Goal: Task Accomplishment & Management: Manage account settings

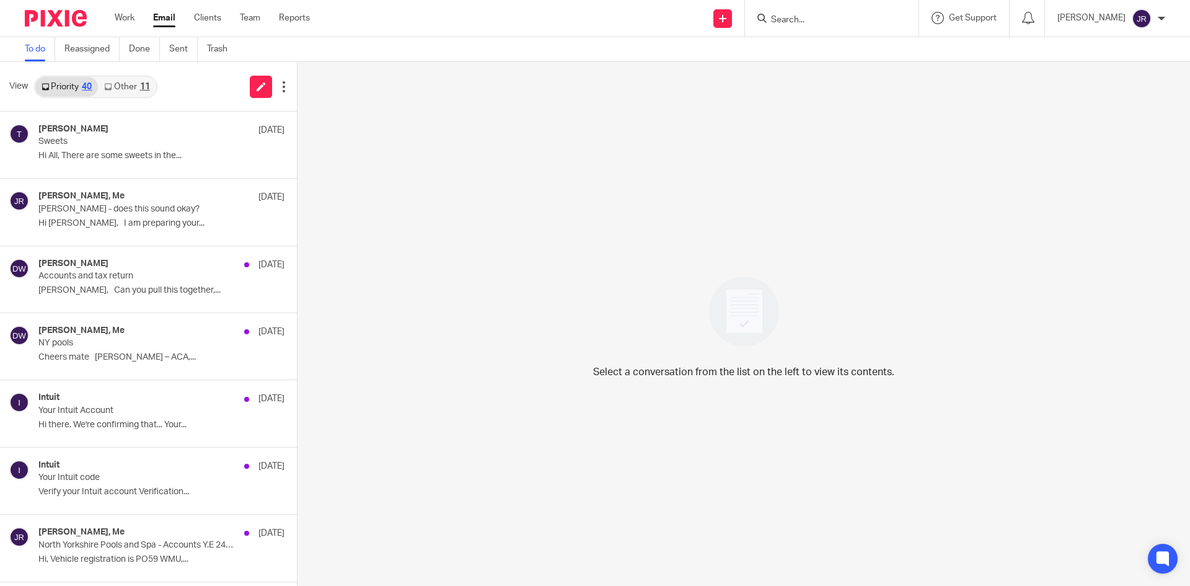
click at [127, 82] on link "Other 11" at bounding box center [127, 87] width 58 height 20
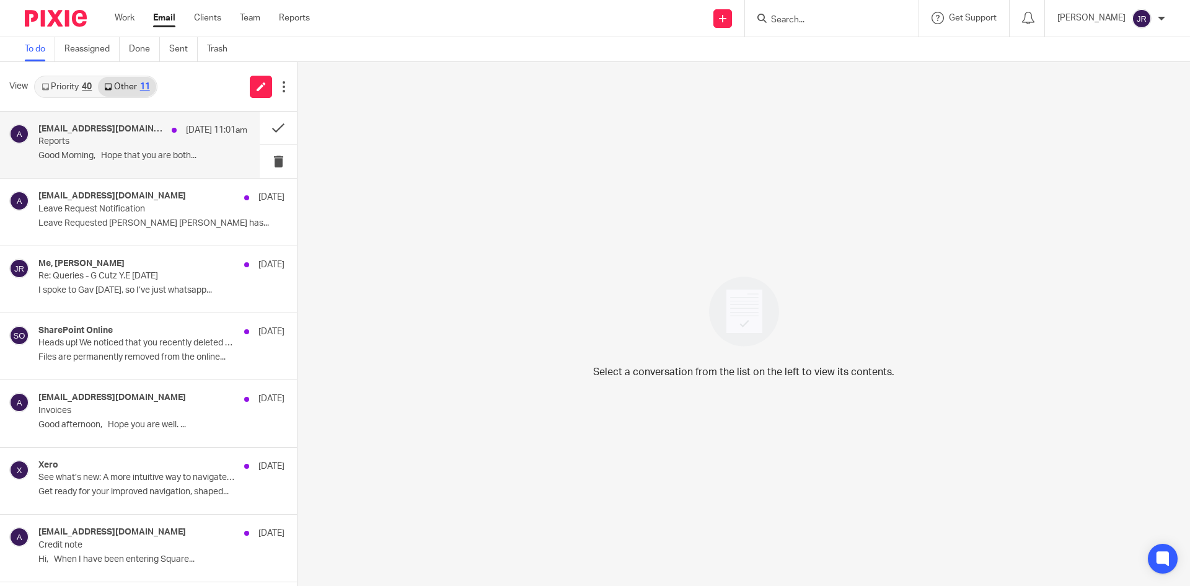
click at [156, 139] on p "Reports" at bounding box center [121, 141] width 167 height 11
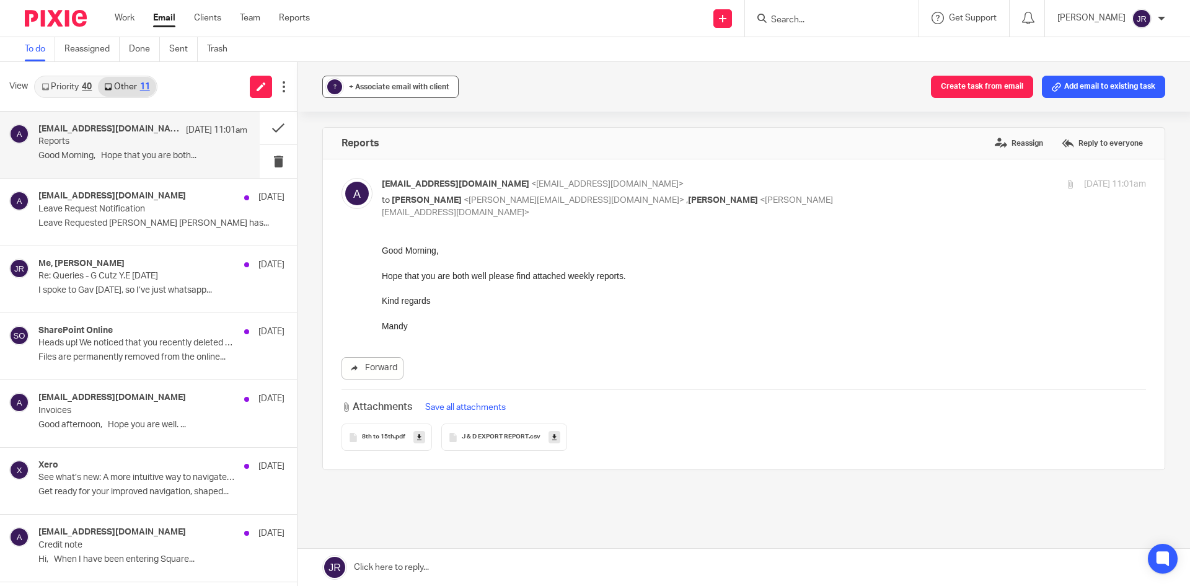
click at [374, 87] on span "+ Associate email with client" at bounding box center [399, 86] width 100 height 7
click at [377, 160] on input "text" at bounding box center [466, 159] width 262 height 12
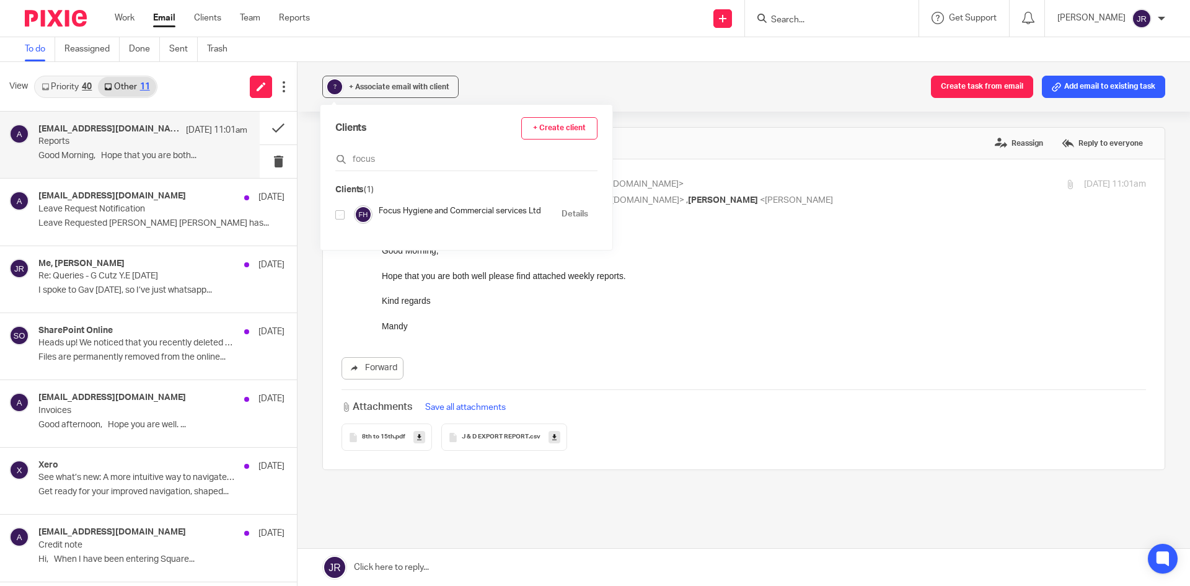
type input "focus"
click at [341, 216] on input "checkbox" at bounding box center [339, 214] width 9 height 9
checkbox input "true"
click at [750, 108] on div "Associated clients (1) Create task from email Add email to existing task" at bounding box center [744, 87] width 893 height 50
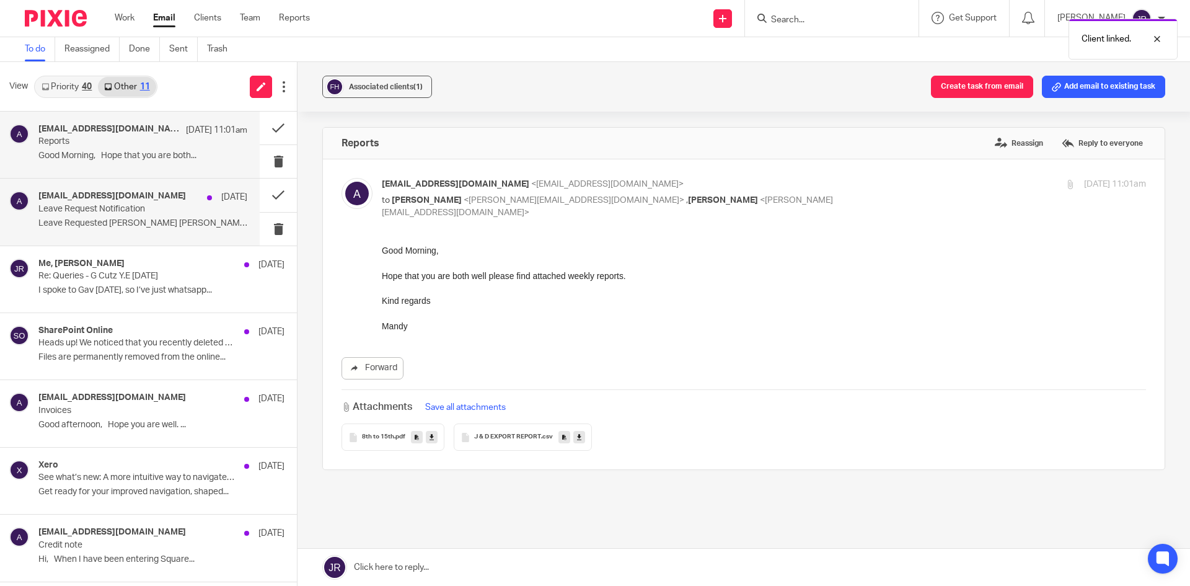
click at [109, 208] on p "Leave Request Notification" at bounding box center [121, 209] width 167 height 11
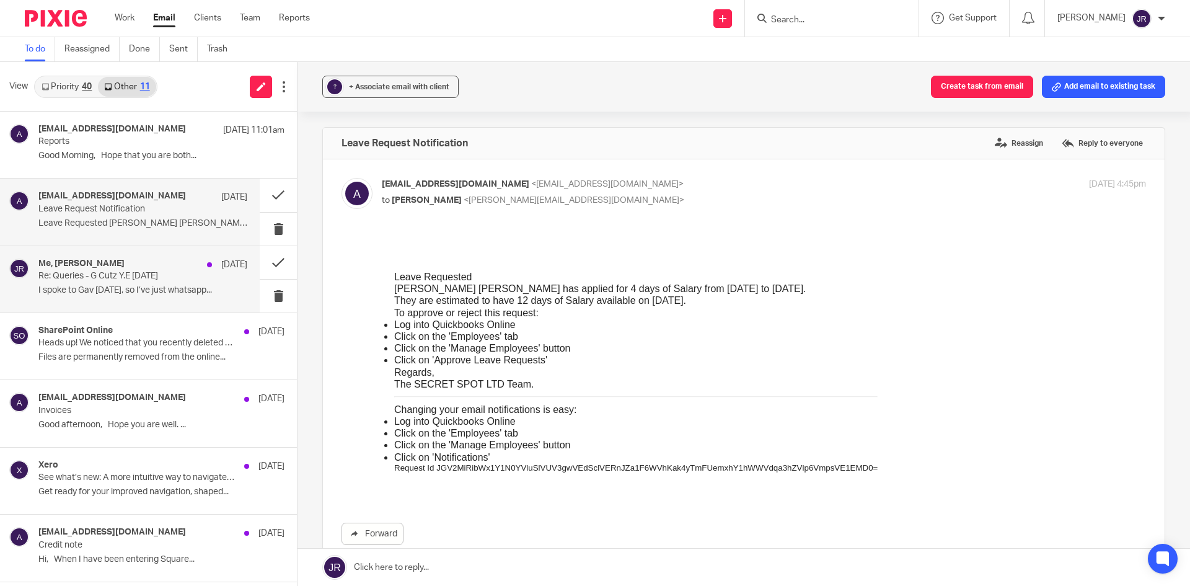
click at [116, 270] on div "Me, Dominic Watkins 11 Sep" at bounding box center [142, 265] width 209 height 12
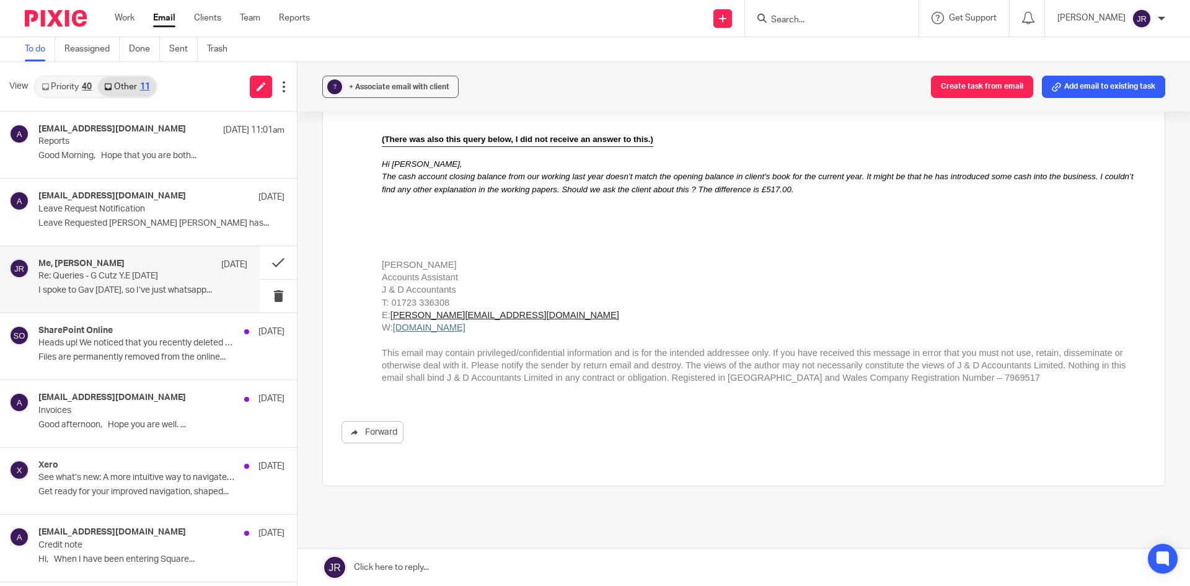
scroll to position [1311, 0]
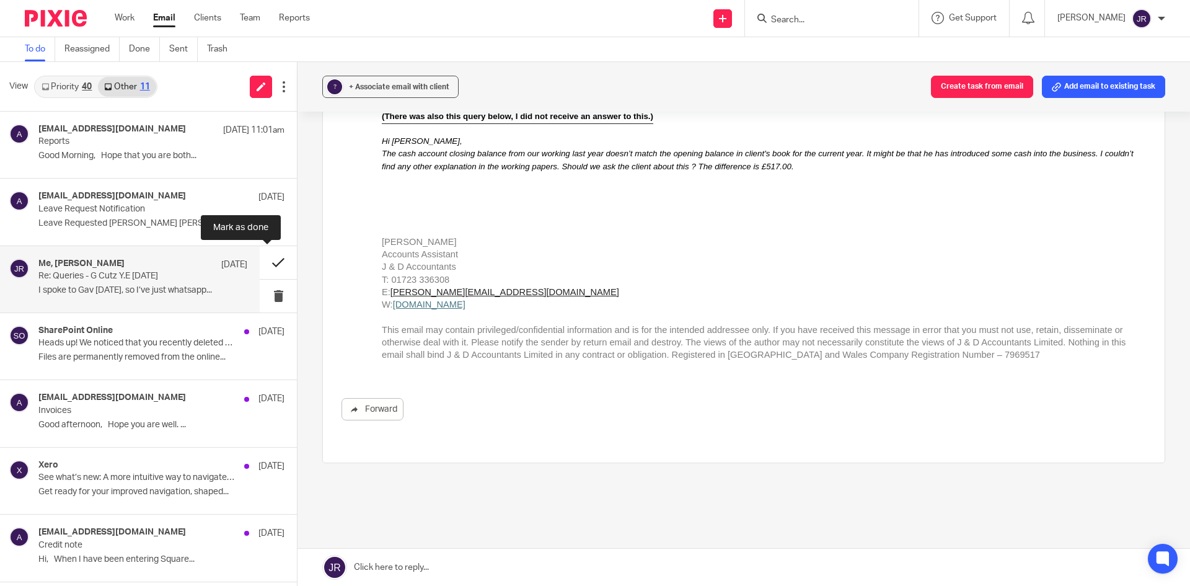
click at [260, 265] on button at bounding box center [278, 262] width 37 height 33
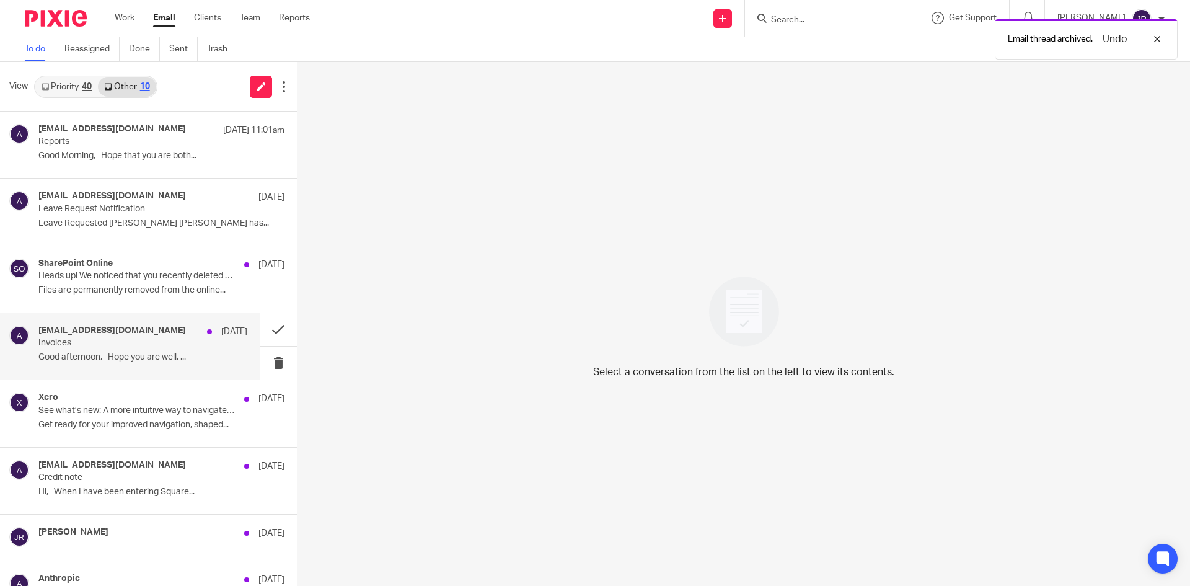
click at [174, 357] on p "Good afternoon, Hope you are well. ..." at bounding box center [142, 357] width 209 height 11
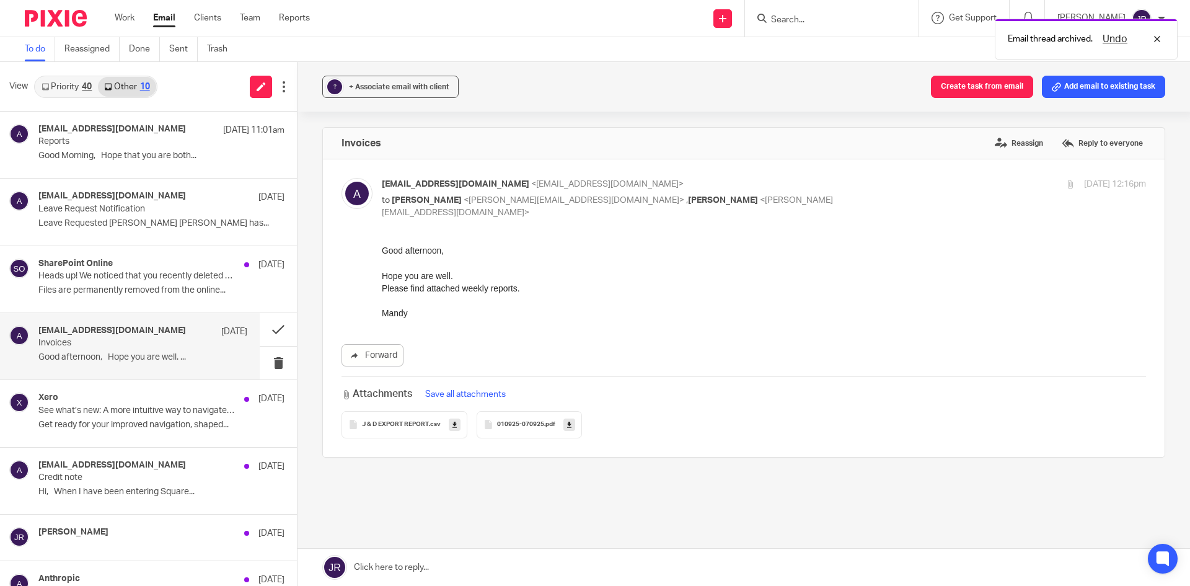
scroll to position [0, 0]
click at [264, 326] on button at bounding box center [278, 329] width 37 height 33
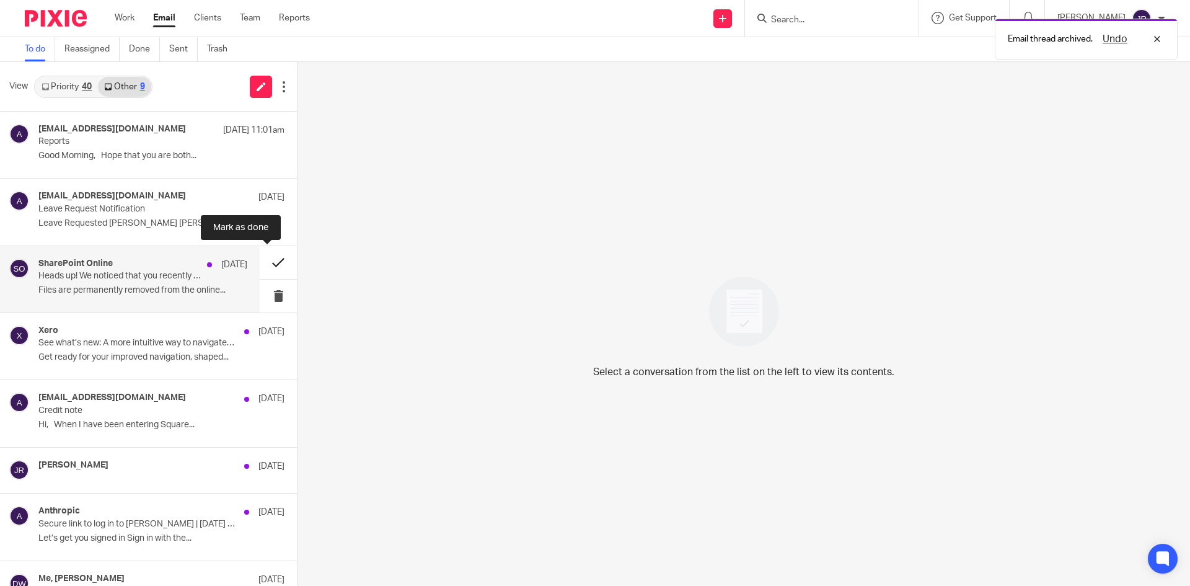
click at [266, 251] on button at bounding box center [278, 262] width 37 height 33
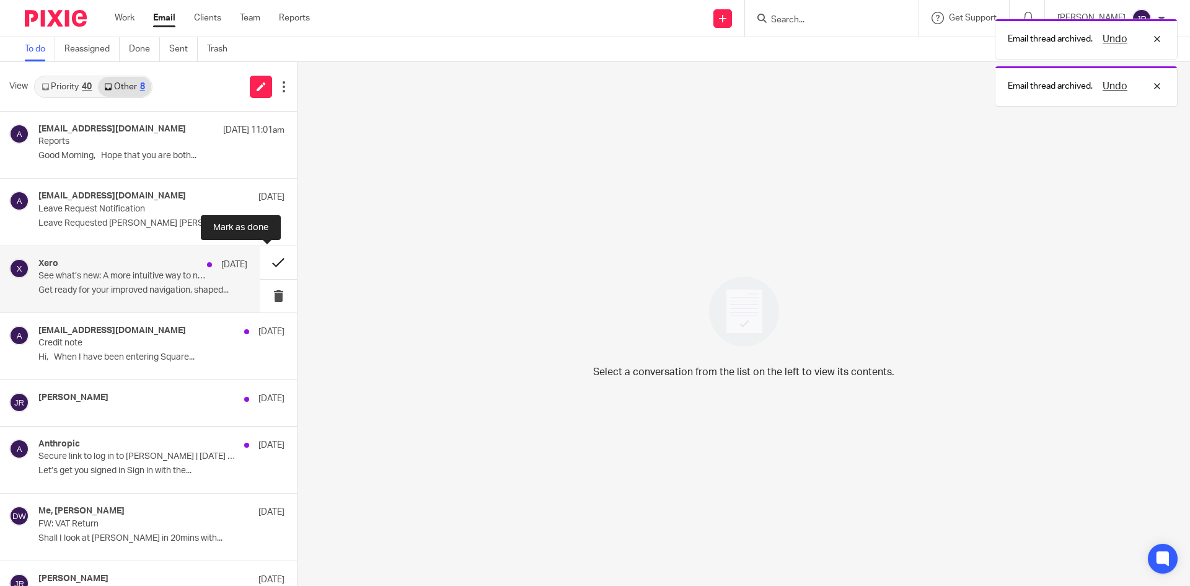
click at [268, 267] on button at bounding box center [278, 262] width 37 height 33
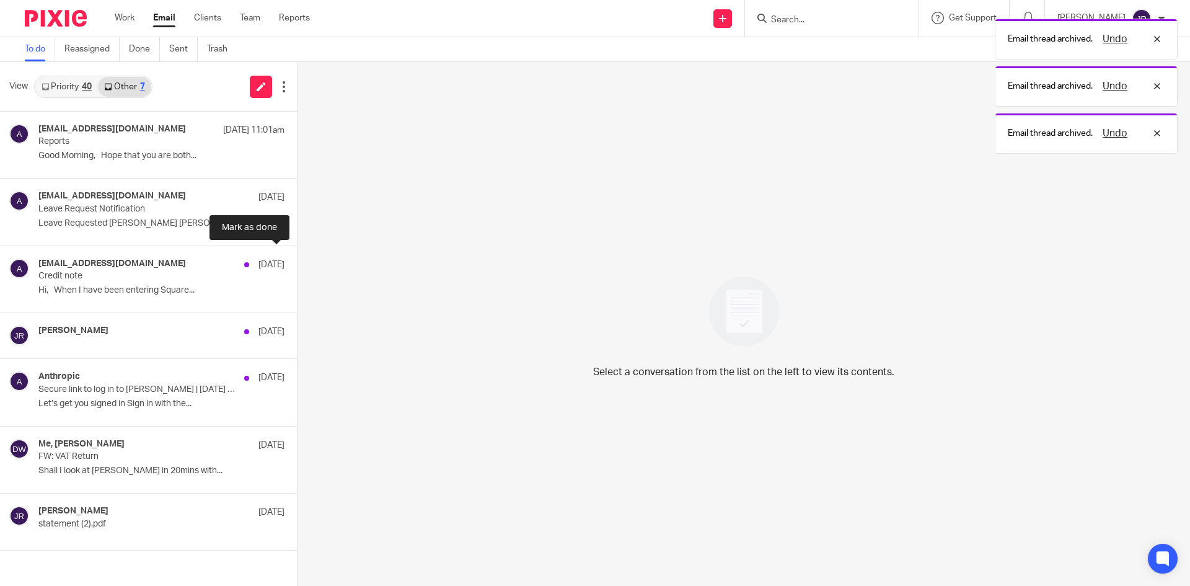
click at [297, 267] on button at bounding box center [302, 262] width 10 height 33
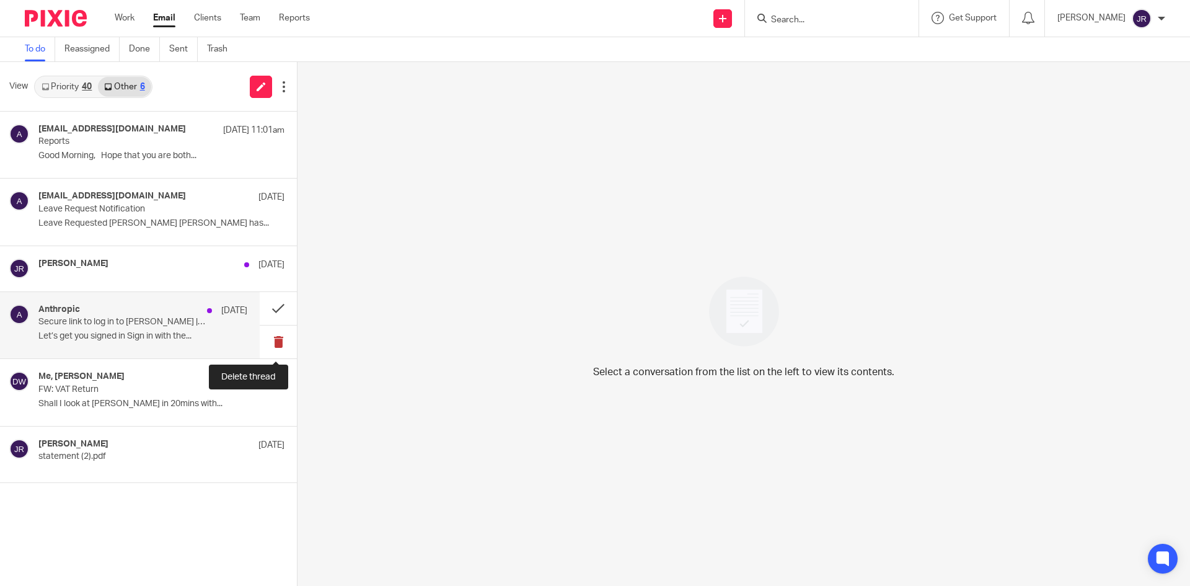
click at [283, 347] on button at bounding box center [278, 341] width 37 height 33
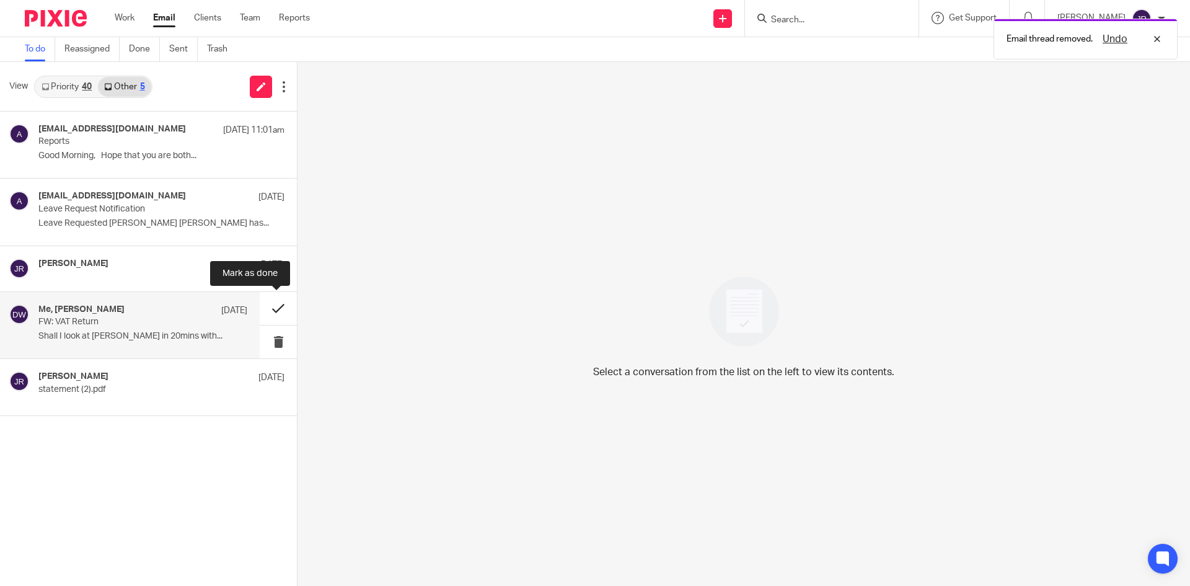
click at [280, 311] on button at bounding box center [278, 308] width 37 height 33
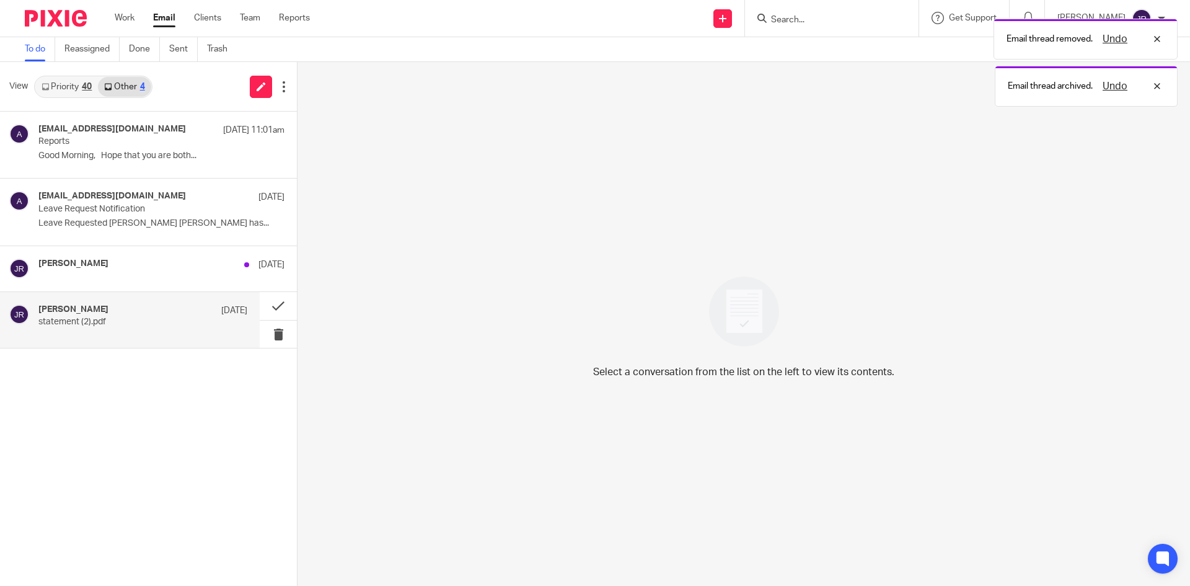
click at [156, 332] on div "Jithin Raj 24 Jul statement (2).pdf" at bounding box center [142, 319] width 209 height 31
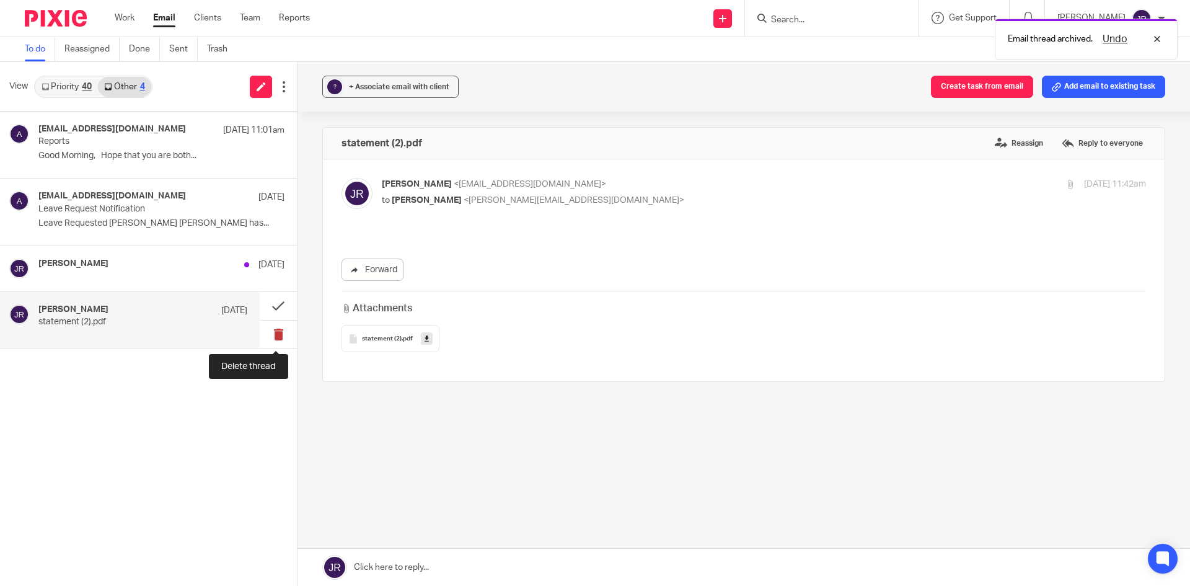
click at [271, 330] on button at bounding box center [278, 335] width 37 height 28
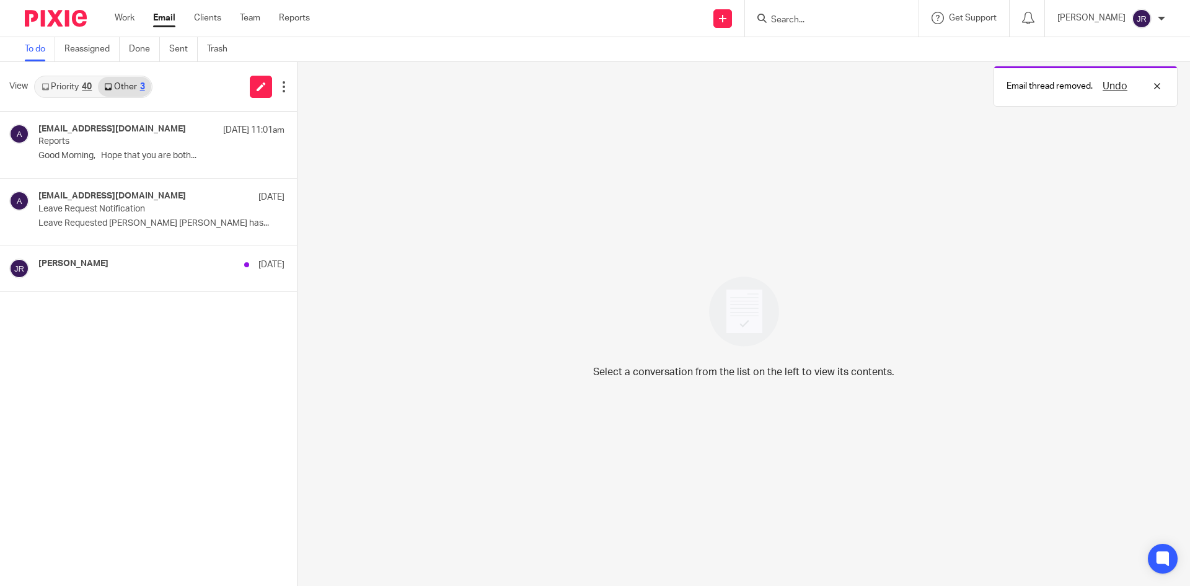
click at [73, 93] on link "Priority 40" at bounding box center [66, 87] width 63 height 20
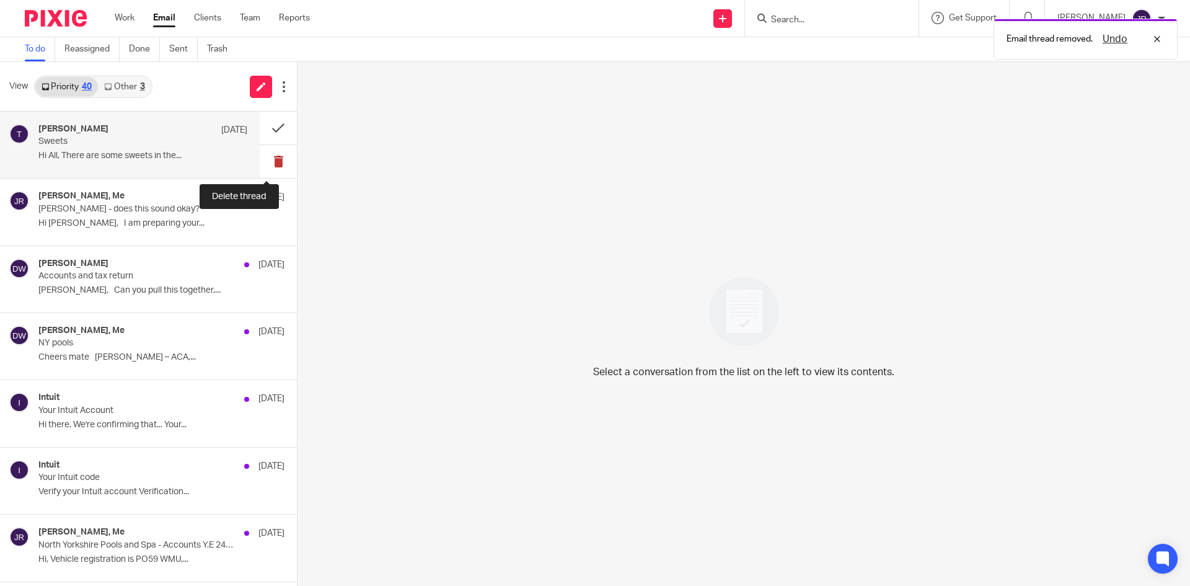
click at [260, 164] on button at bounding box center [278, 161] width 37 height 33
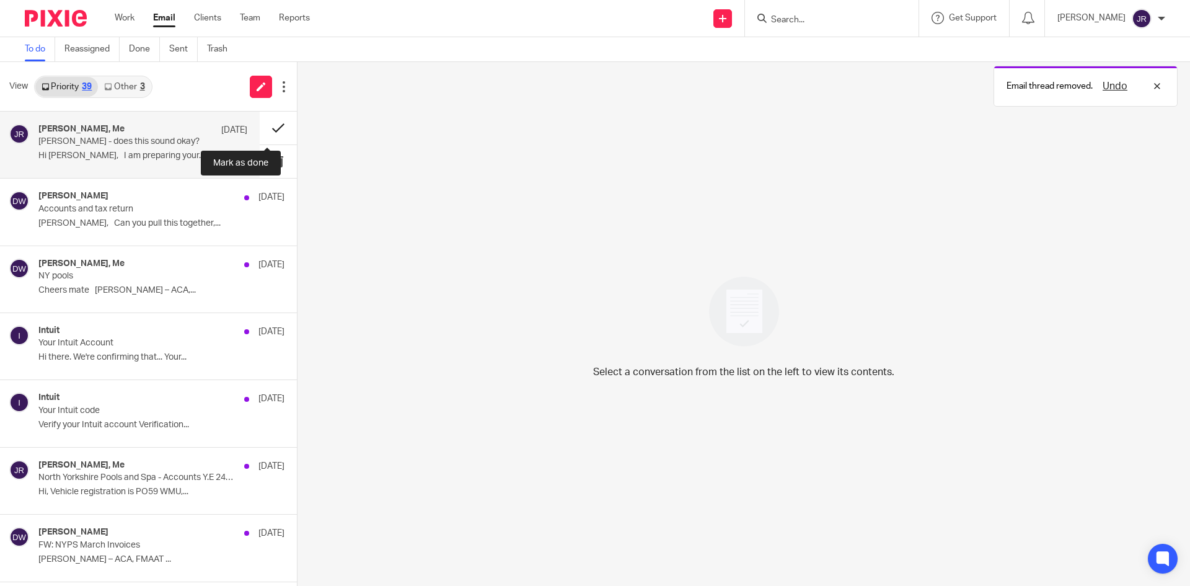
click at [263, 123] on button at bounding box center [278, 128] width 37 height 33
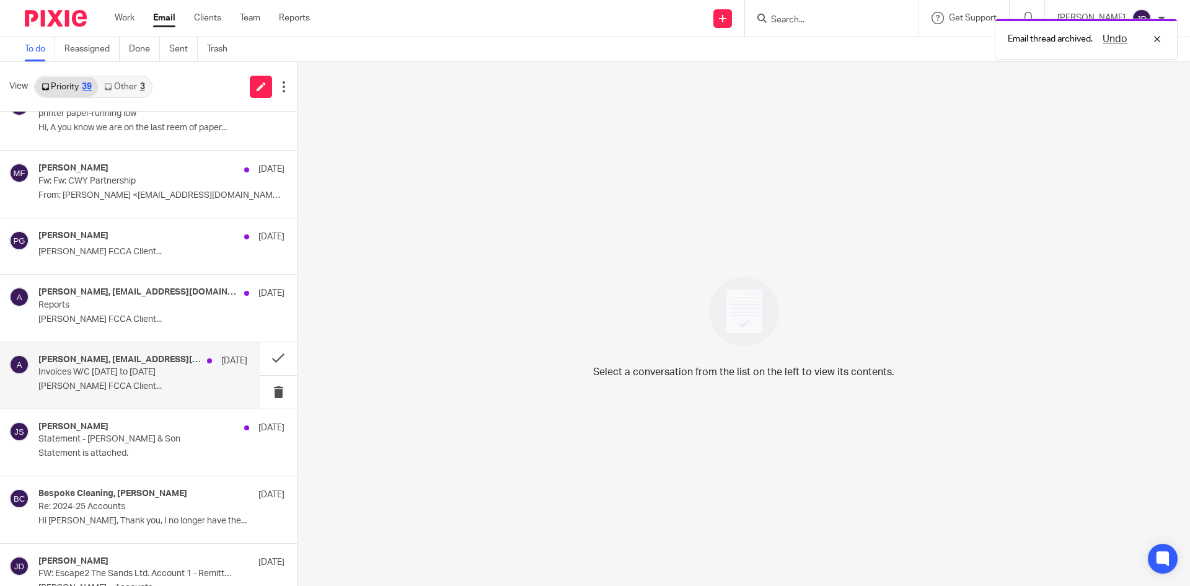
scroll to position [2001, 0]
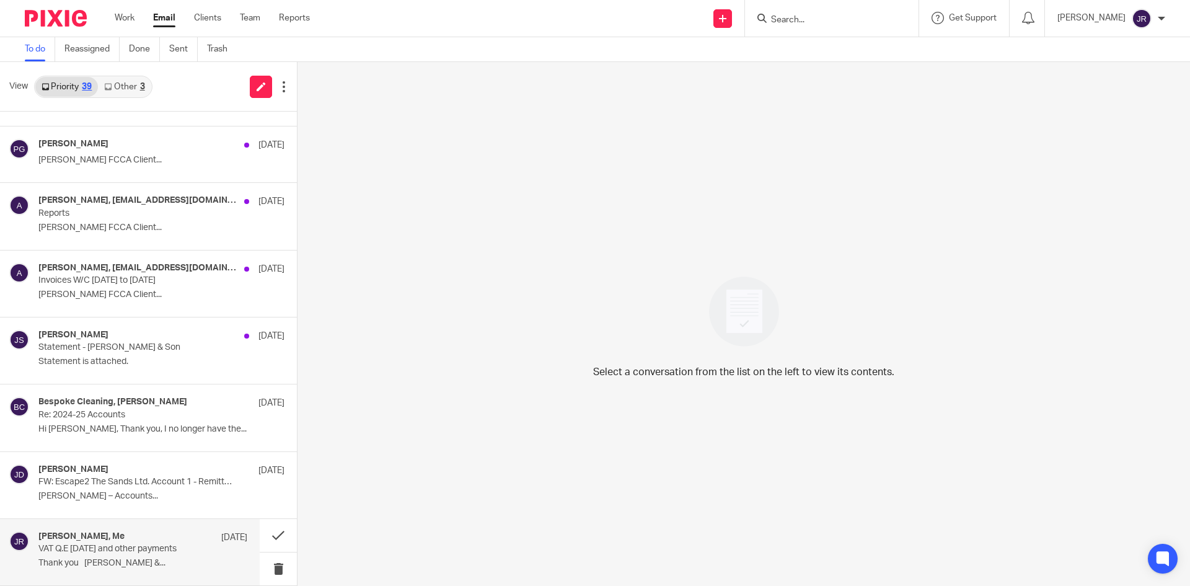
click at [138, 531] on div "Sally Landers, Me 30 Jul" at bounding box center [142, 537] width 209 height 12
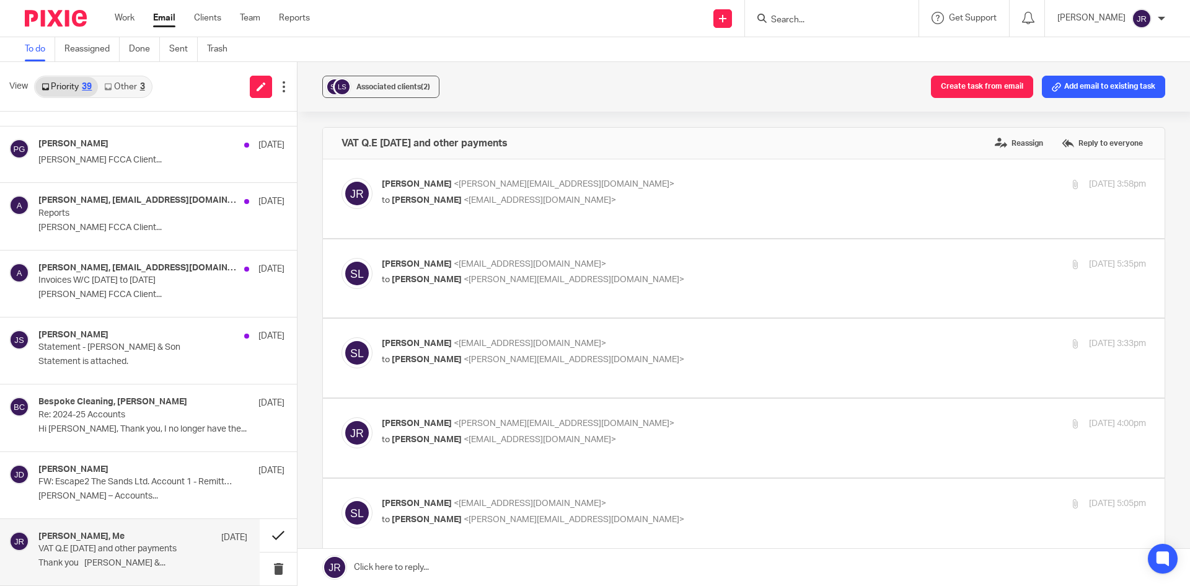
scroll to position [0, 0]
click at [263, 536] on button at bounding box center [278, 535] width 37 height 33
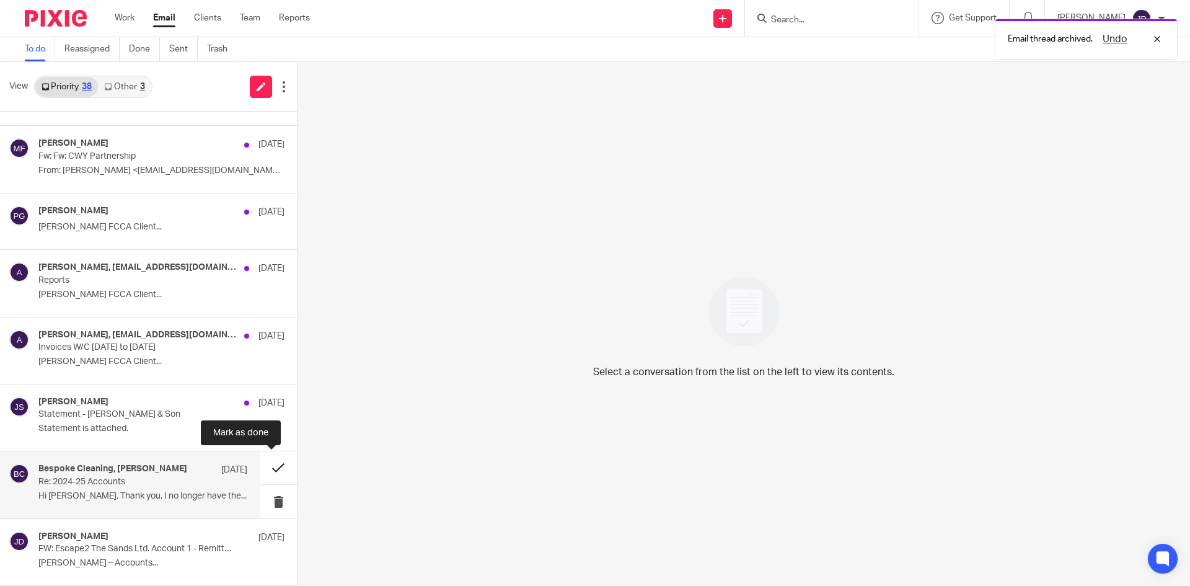
click at [266, 465] on button at bounding box center [278, 467] width 37 height 33
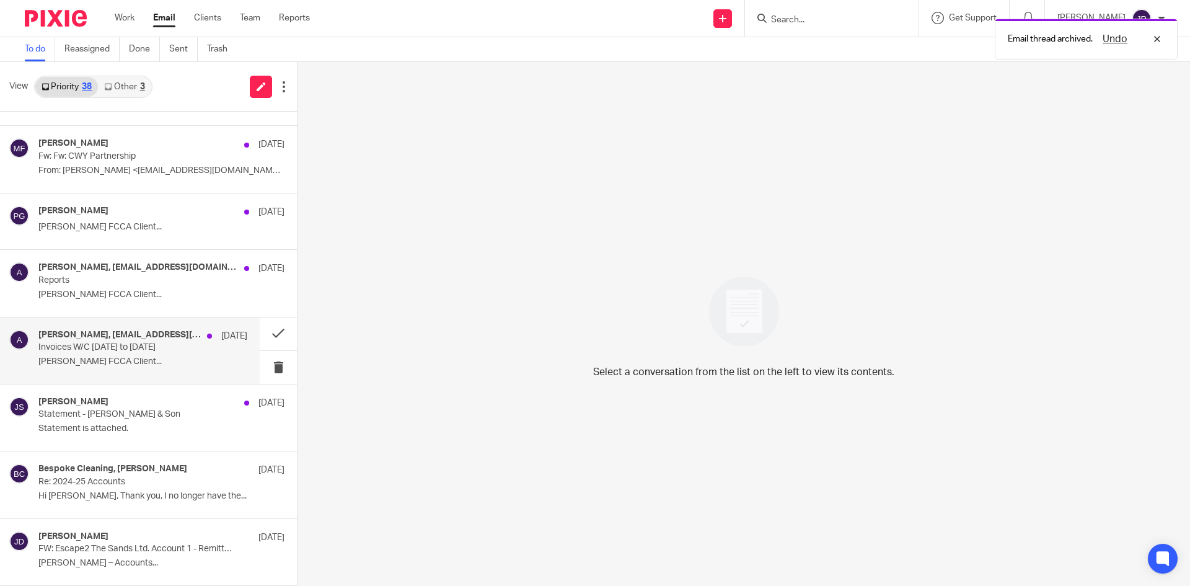
scroll to position [1867, 0]
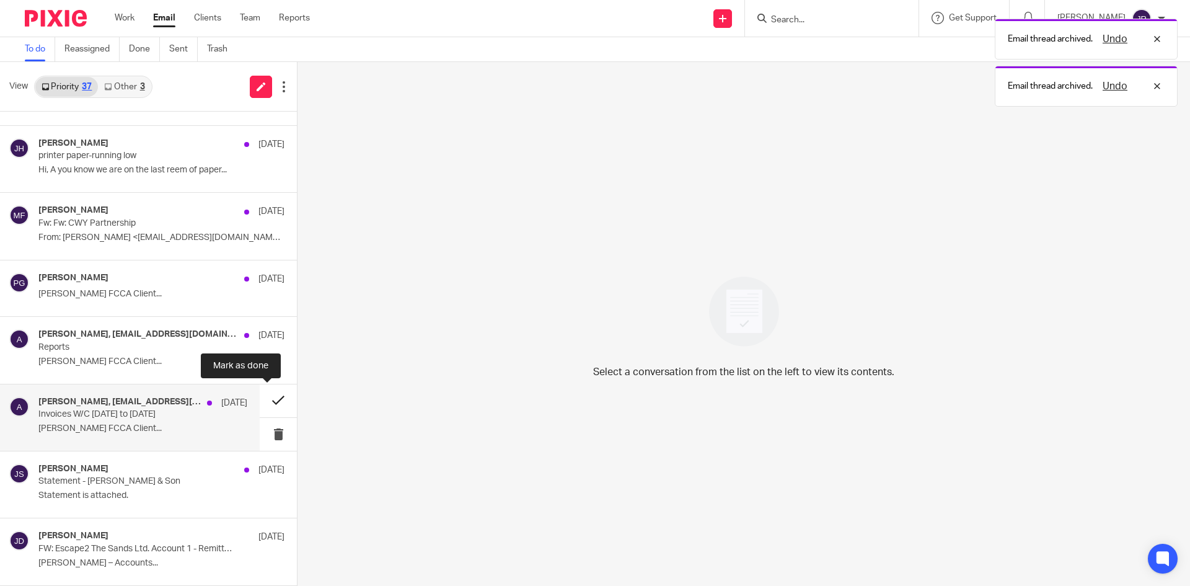
click at [266, 405] on button at bounding box center [278, 400] width 37 height 33
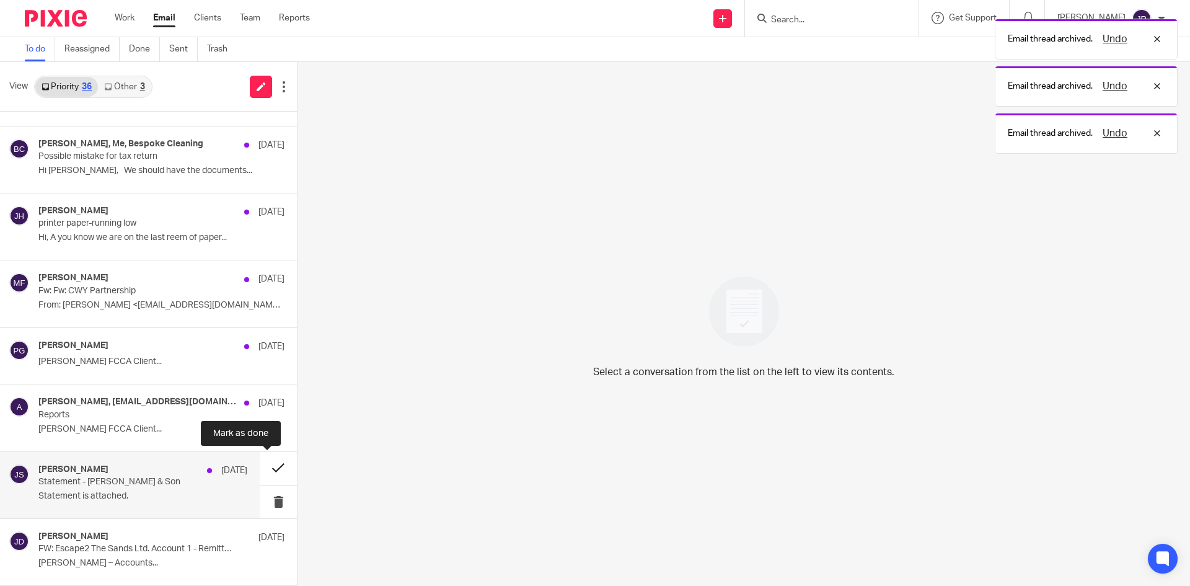
click at [265, 469] on button at bounding box center [278, 468] width 37 height 33
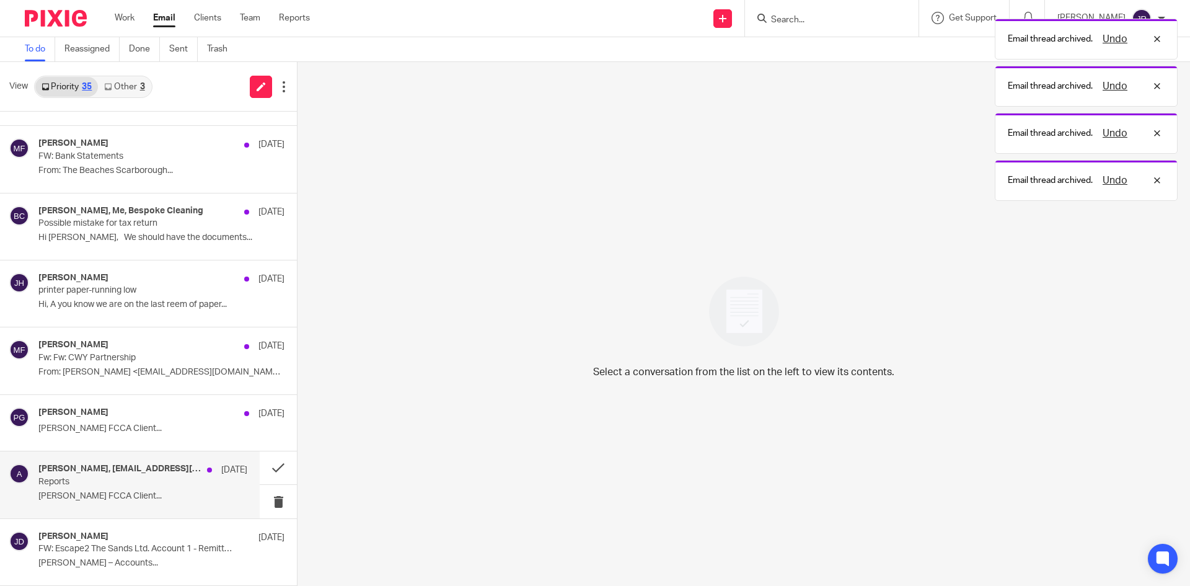
scroll to position [1732, 0]
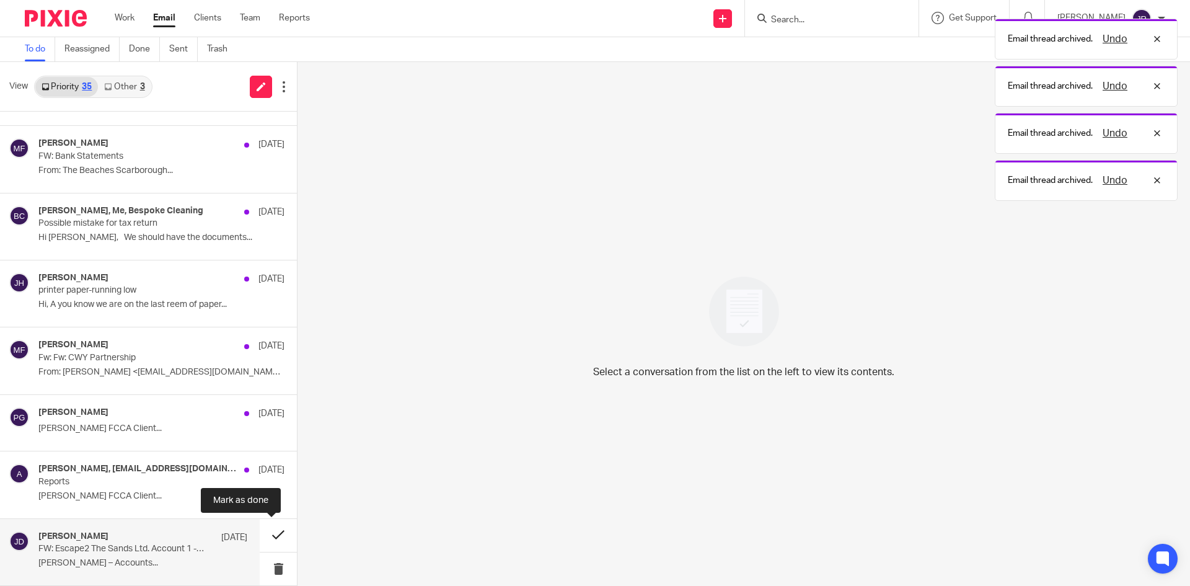
click at [260, 534] on button at bounding box center [278, 535] width 37 height 33
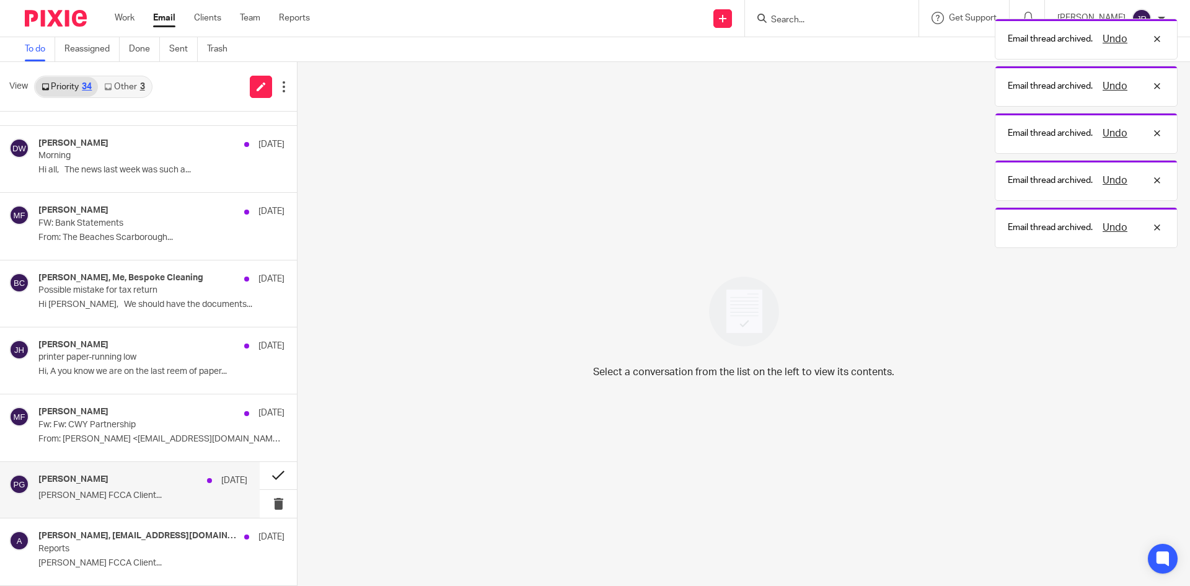
scroll to position [1665, 0]
click at [262, 477] on button at bounding box center [278, 476] width 37 height 28
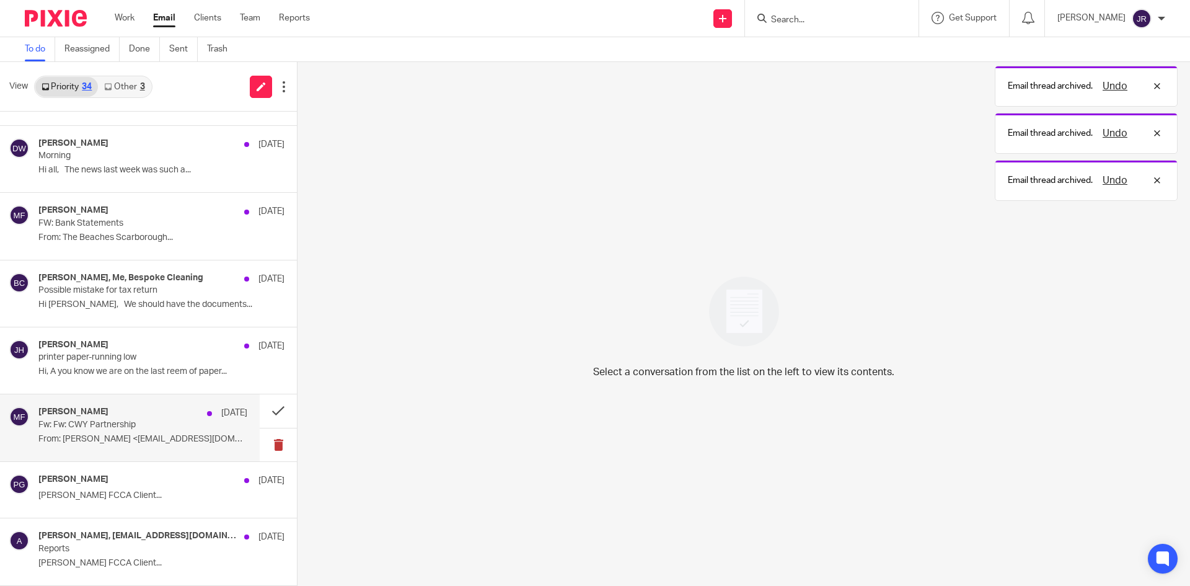
scroll to position [1608, 0]
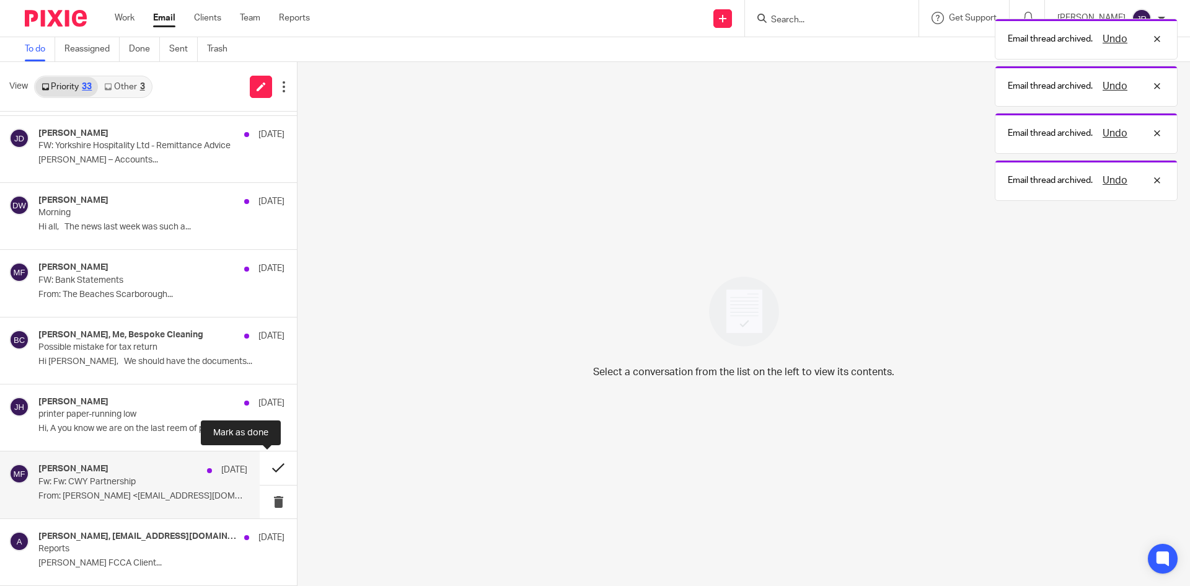
click at [260, 470] on button at bounding box center [278, 467] width 37 height 33
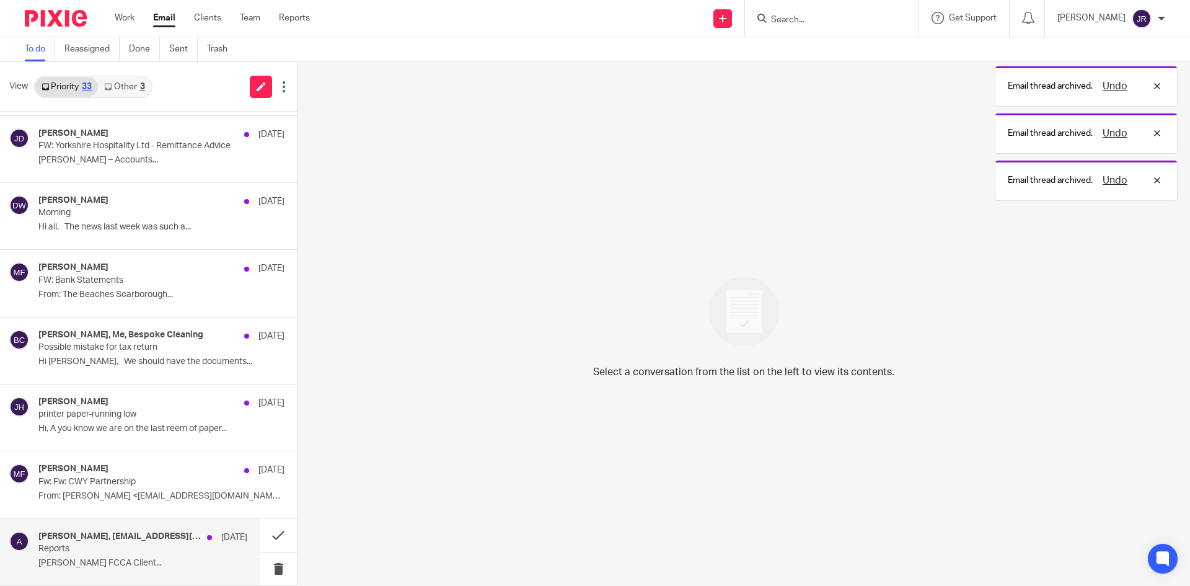
scroll to position [1541, 0]
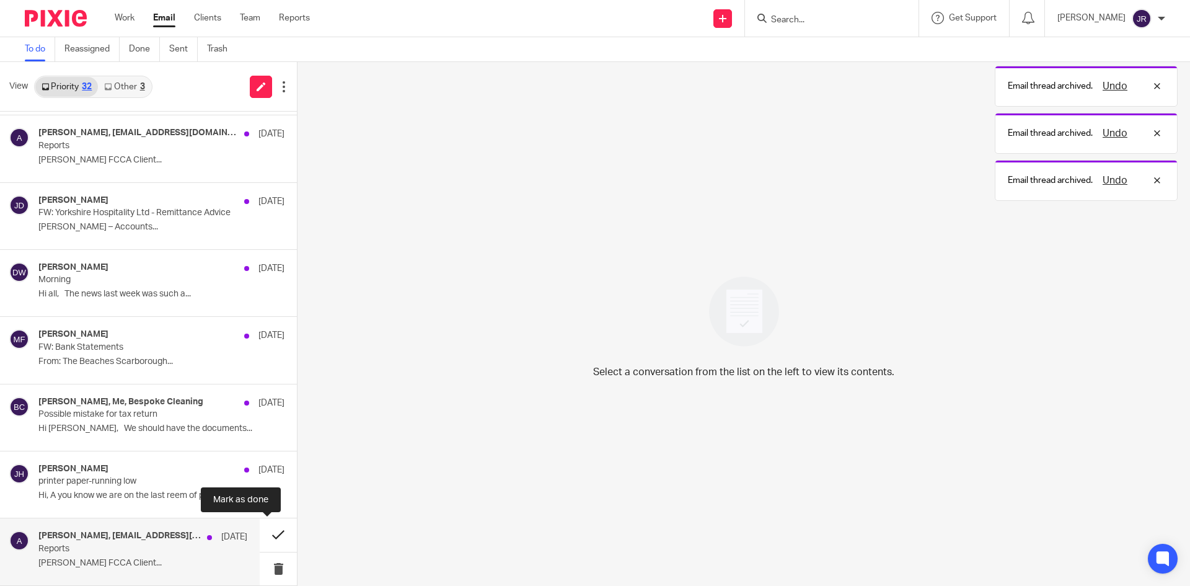
click at [261, 535] on button at bounding box center [278, 534] width 37 height 33
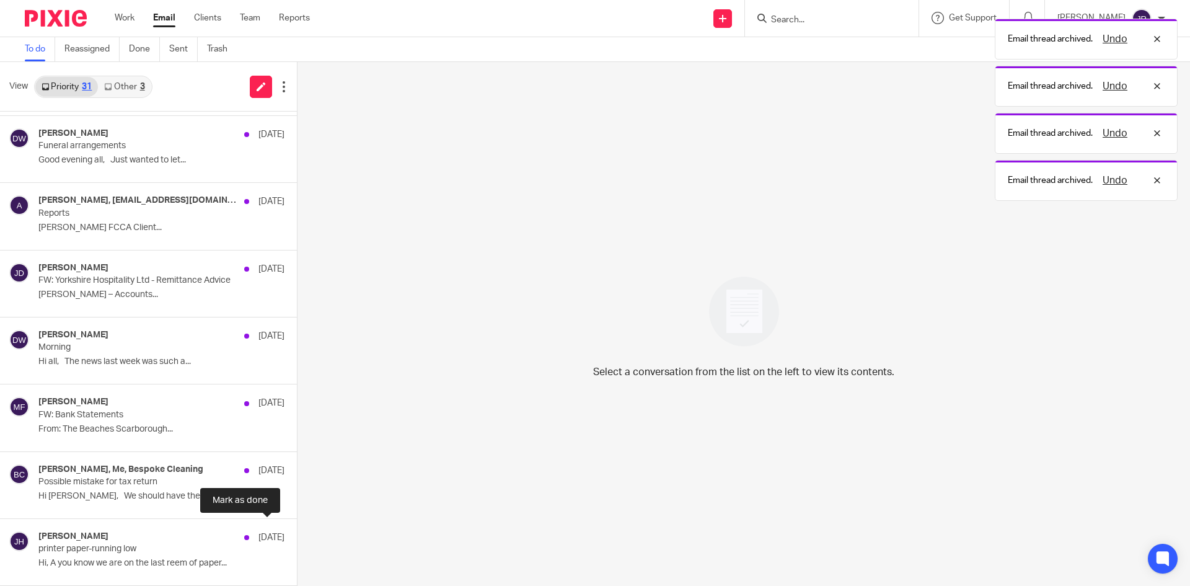
click at [297, 535] on button at bounding box center [302, 535] width 10 height 33
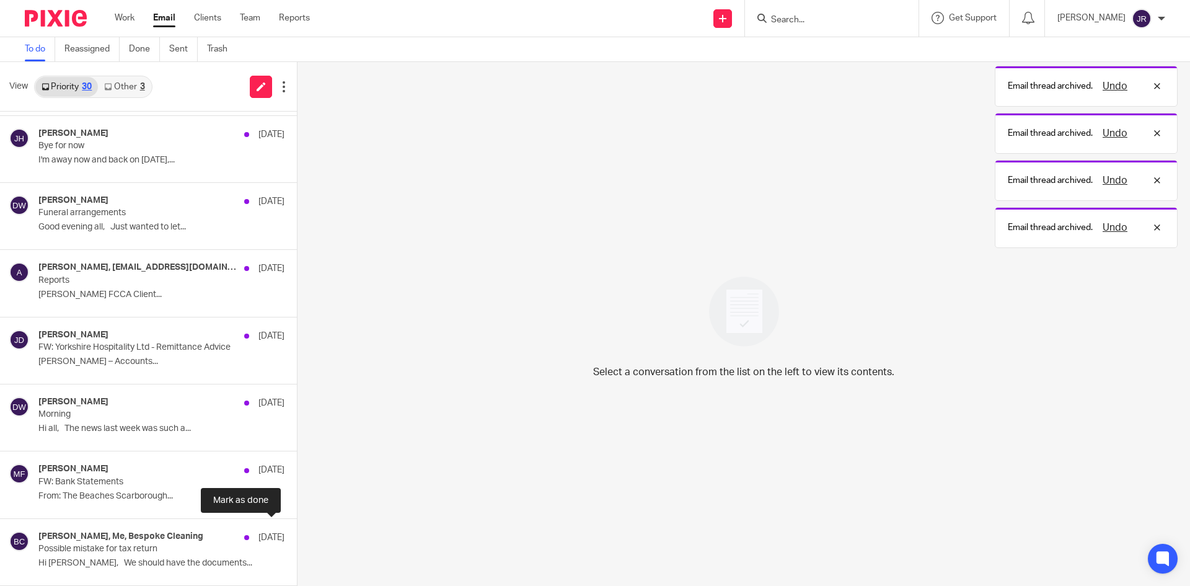
click at [297, 535] on button at bounding box center [302, 535] width 10 height 33
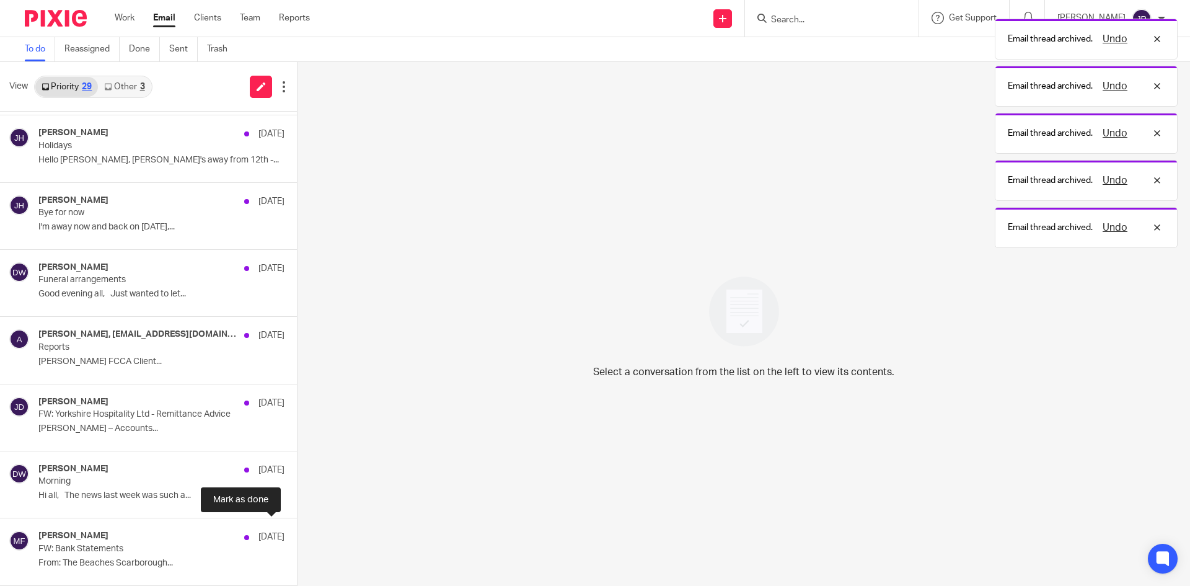
click at [262, 535] on div "Mick Fisher 29 Aug FW: Bank Statements From: The Beaches Scarborough..." at bounding box center [148, 551] width 297 height 67
click at [297, 535] on button at bounding box center [302, 534] width 10 height 33
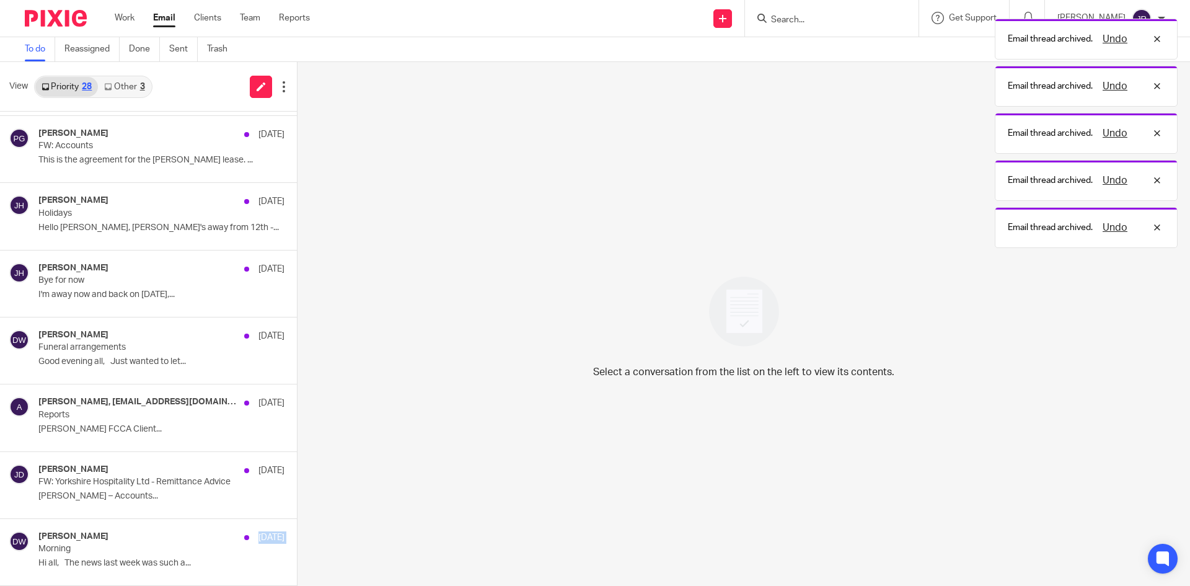
click at [262, 535] on div "Dominic Watkins 1 Sep Morning Hi all, The news last week was such a..." at bounding box center [148, 552] width 297 height 67
click at [297, 535] on button at bounding box center [302, 535] width 10 height 33
click at [262, 519] on div "Jack Drydale 3 Sep FW: Yorkshire Hospitality Ltd - Remittance Advice Jack Dryda…" at bounding box center [148, 485] width 297 height 67
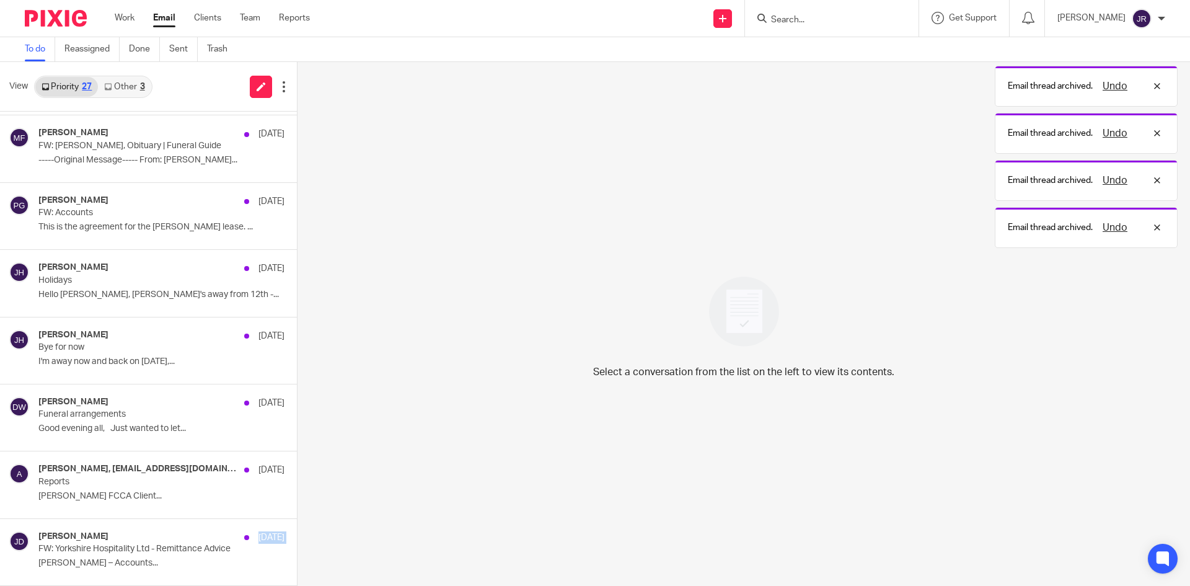
click at [297, 535] on button at bounding box center [302, 535] width 10 height 33
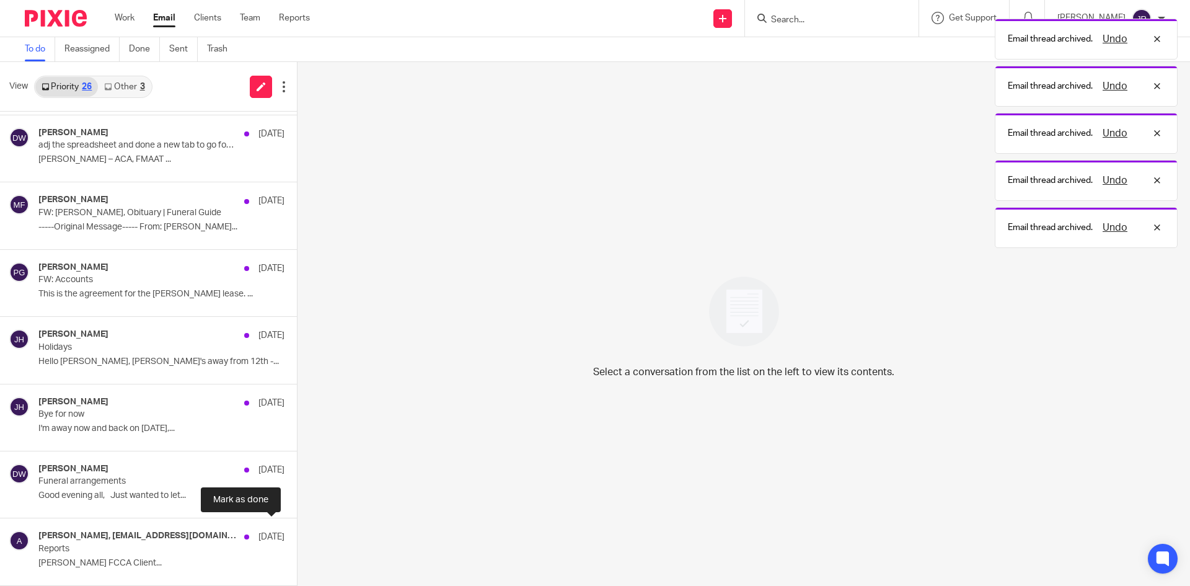
click at [297, 535] on button at bounding box center [302, 534] width 10 height 33
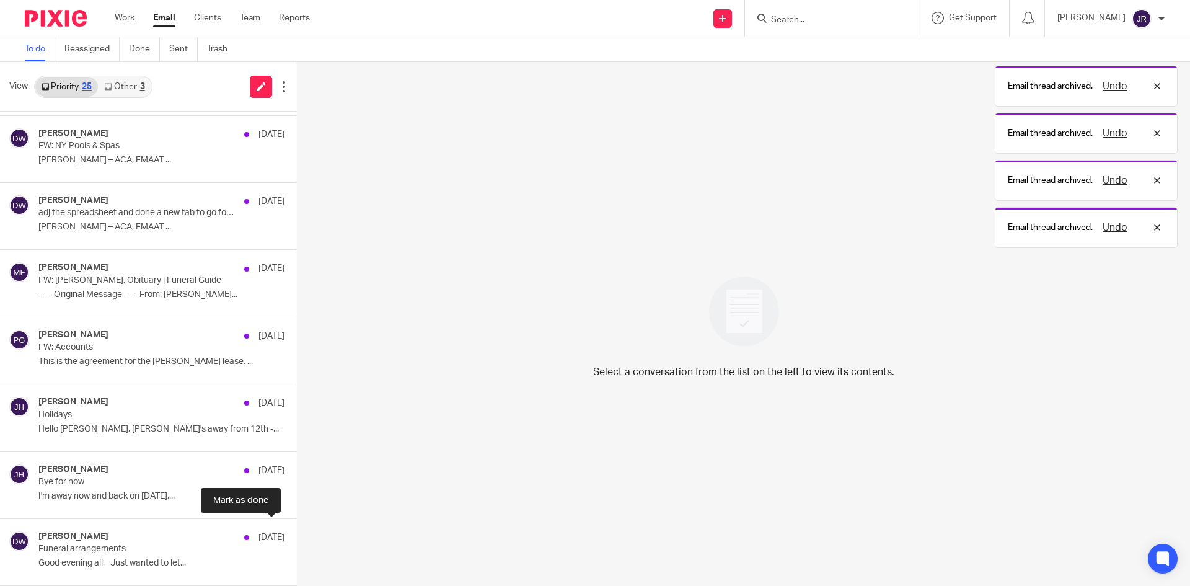
click at [297, 535] on button at bounding box center [302, 535] width 10 height 33
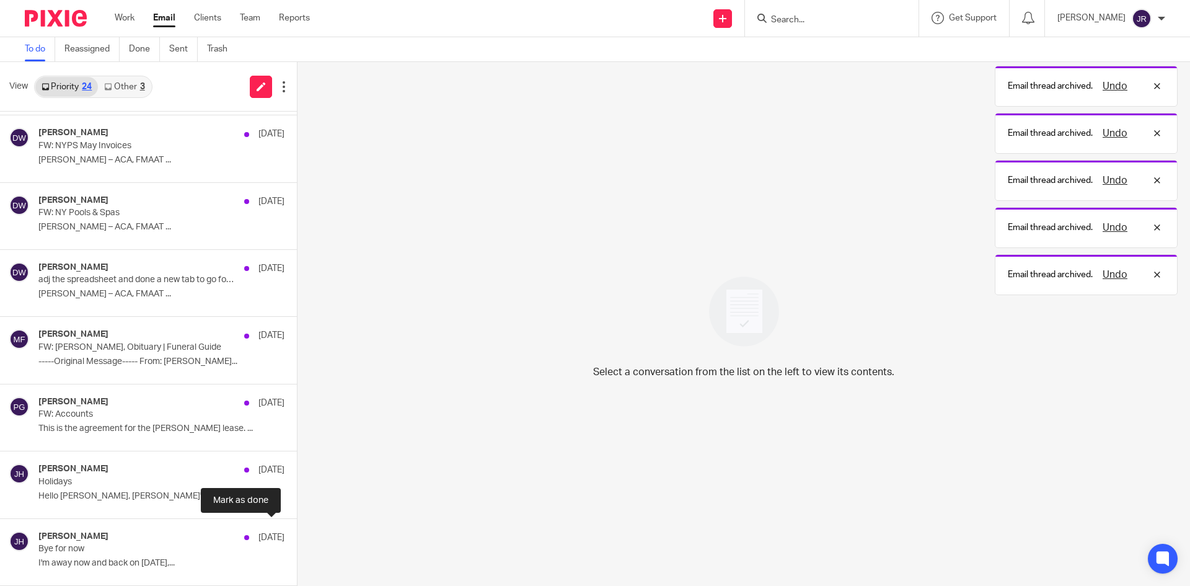
click at [297, 535] on button at bounding box center [302, 535] width 10 height 33
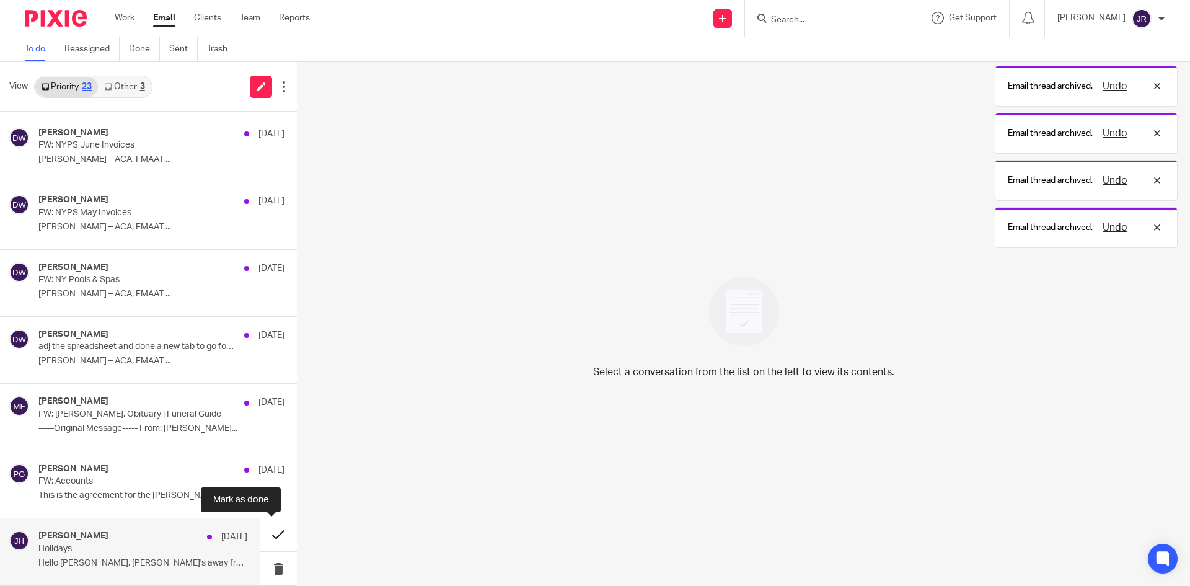
click at [260, 531] on button at bounding box center [278, 534] width 37 height 33
click at [260, 526] on button at bounding box center [278, 535] width 37 height 33
click at [260, 525] on button at bounding box center [278, 534] width 37 height 33
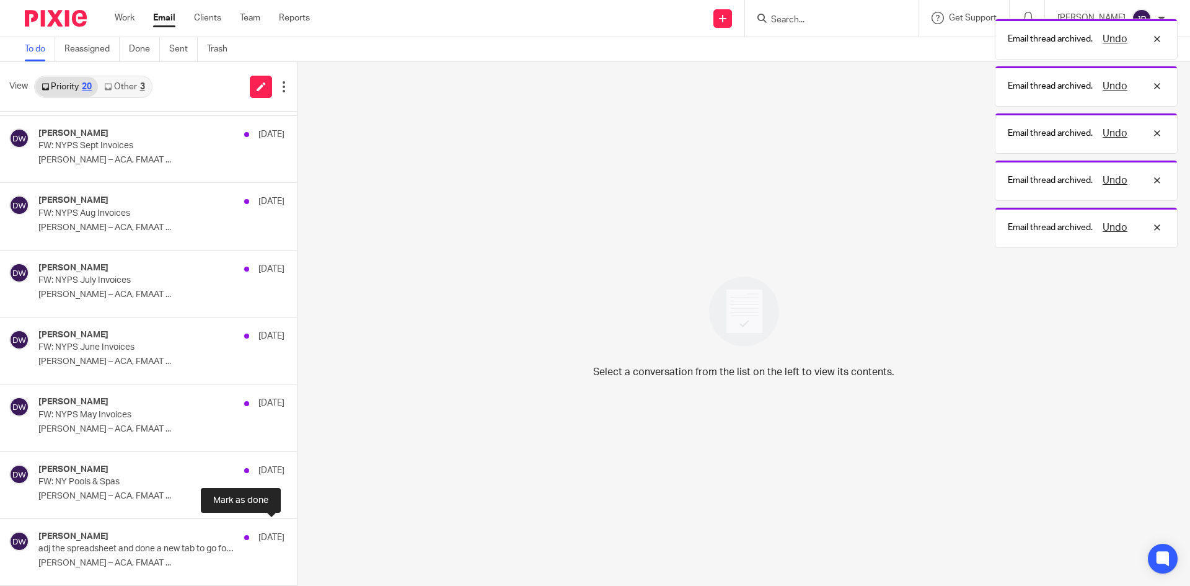
click at [297, 525] on button at bounding box center [302, 535] width 10 height 33
click at [297, 525] on button at bounding box center [302, 534] width 10 height 33
click at [297, 525] on button at bounding box center [302, 535] width 10 height 33
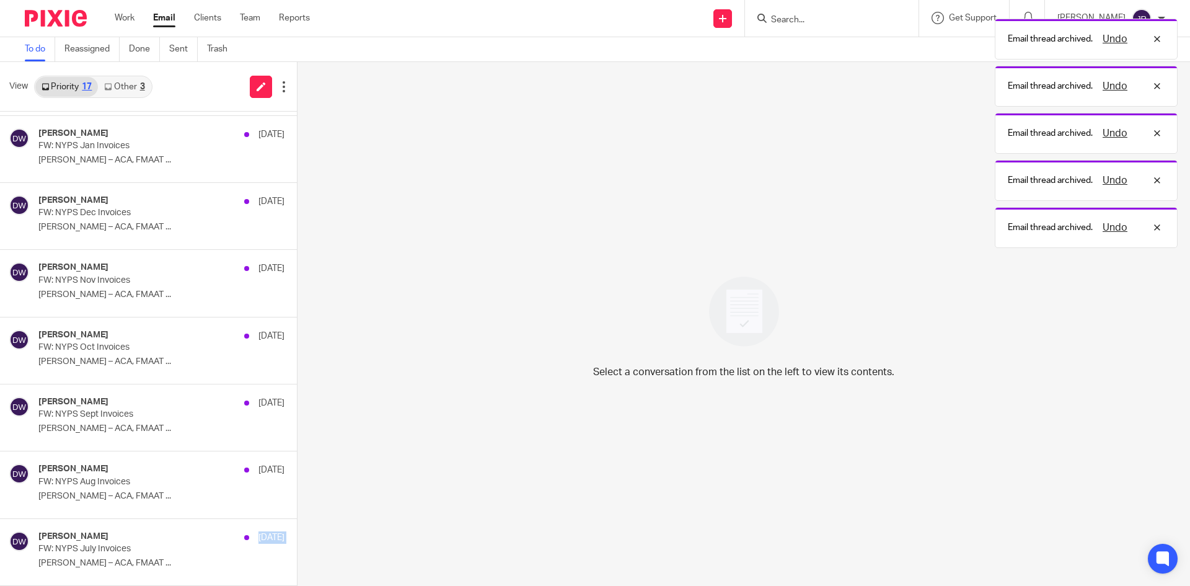
click at [260, 525] on div "Dominic Watkins 8 Sep FW: NYPS July Invoices Dominic Watkins – ACA, FMAAT ..." at bounding box center [148, 552] width 297 height 67
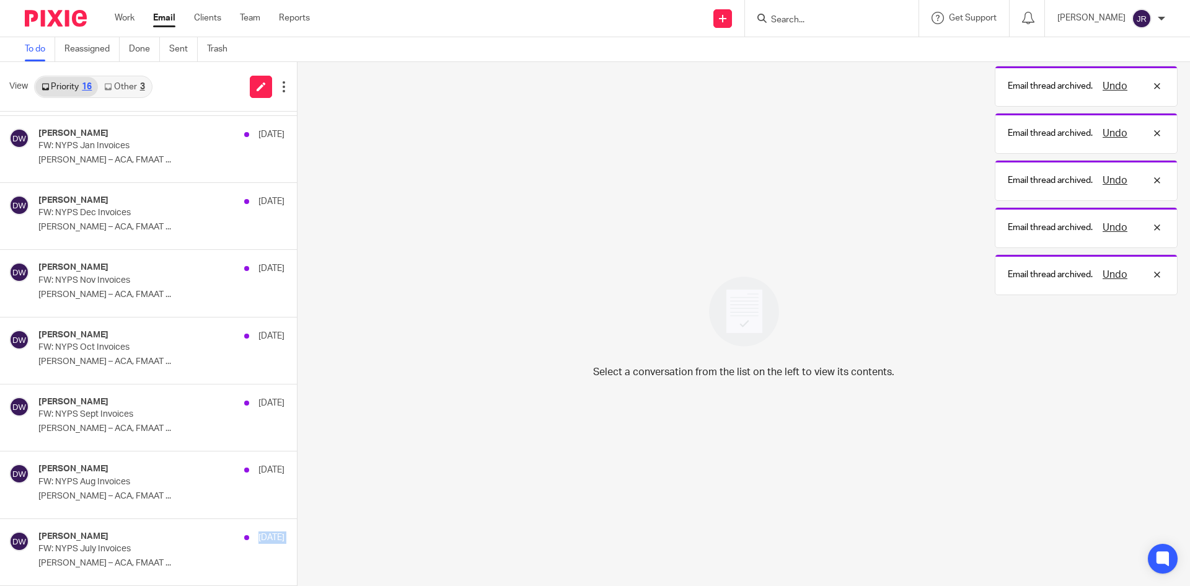
click at [297, 525] on button at bounding box center [302, 535] width 10 height 33
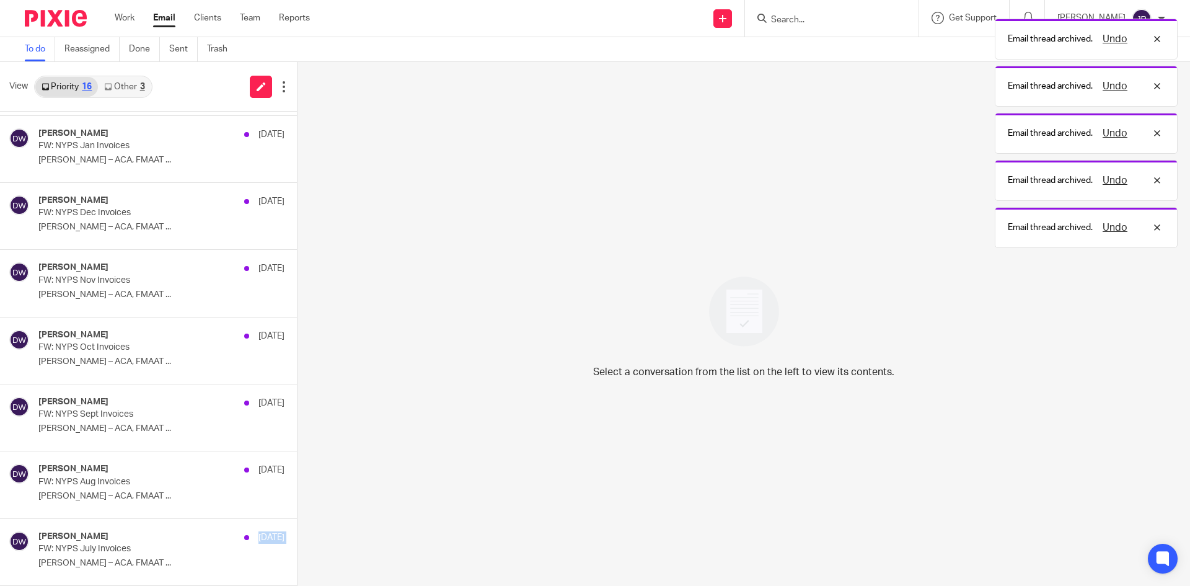
scroll to position [399, 0]
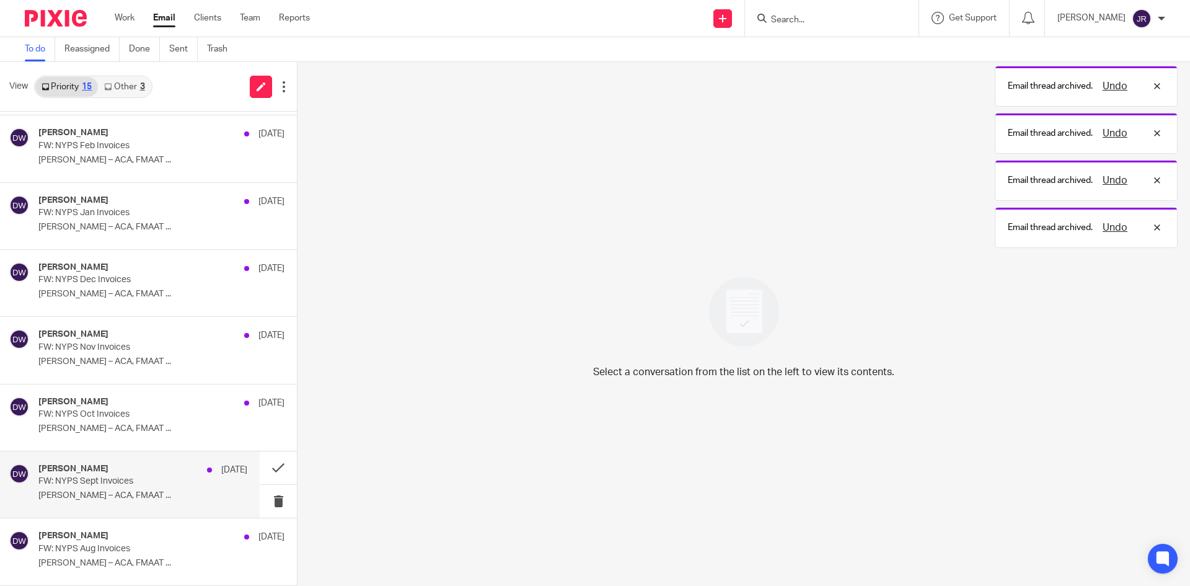
click at [144, 482] on p "FW: NYPS Sept Invoices" at bounding box center [121, 481] width 167 height 11
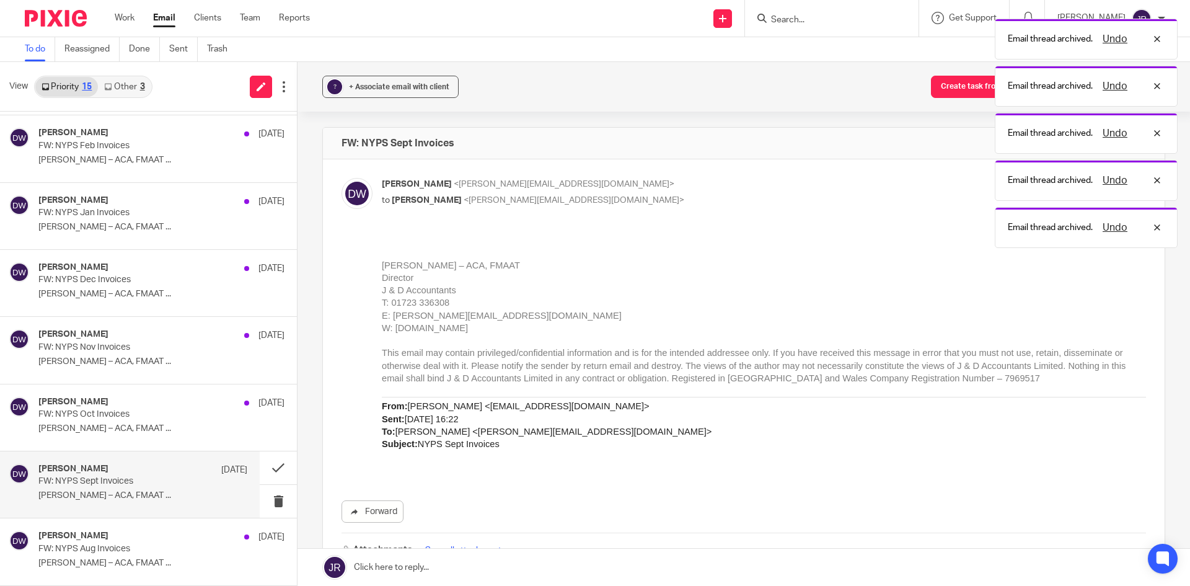
scroll to position [0, 0]
click at [265, 471] on button at bounding box center [278, 467] width 37 height 33
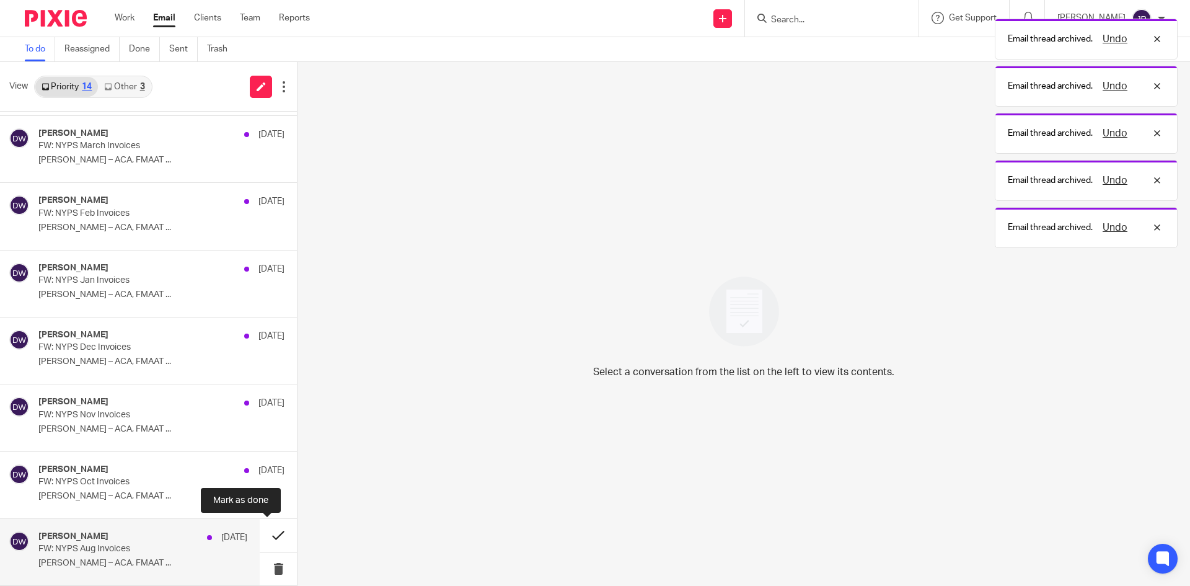
click at [266, 533] on button at bounding box center [278, 535] width 37 height 33
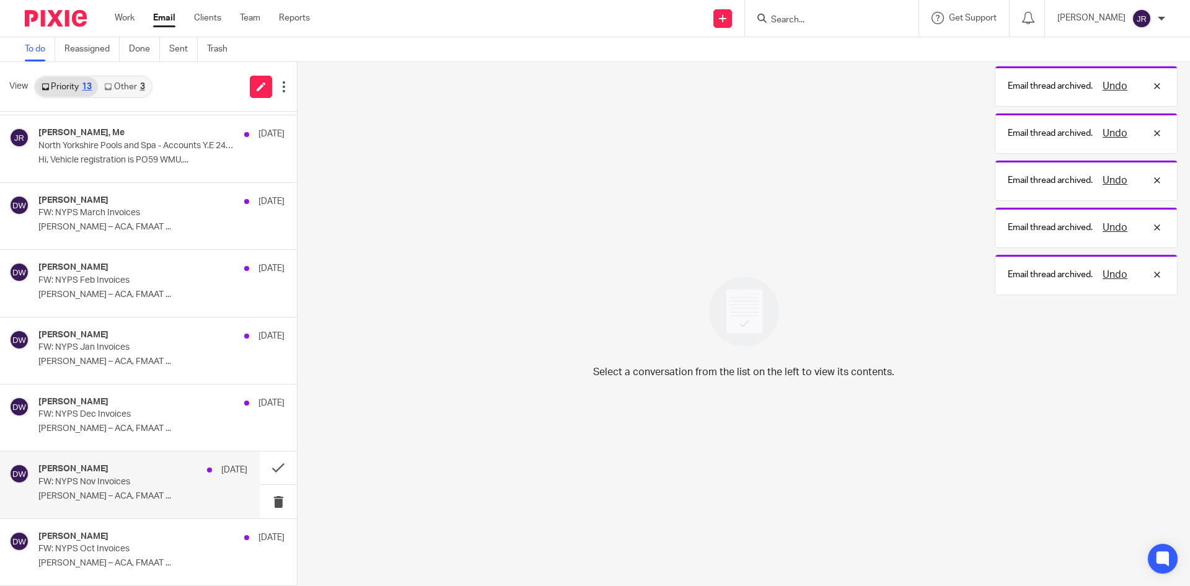
scroll to position [265, 0]
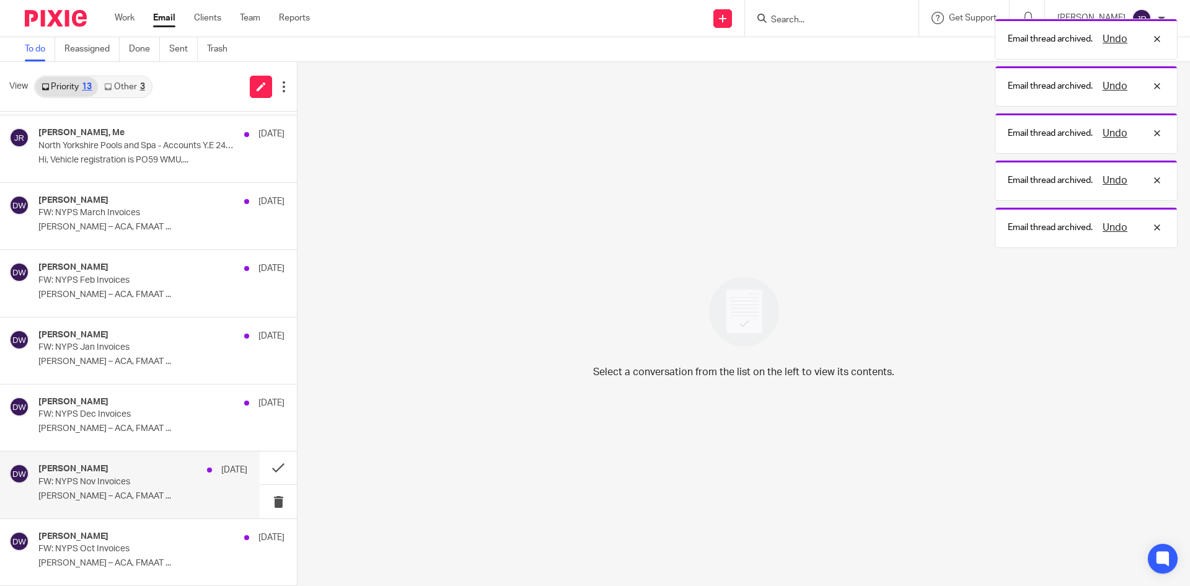
click at [164, 500] on p "Dominic Watkins – ACA, FMAAT ..." at bounding box center [142, 496] width 209 height 11
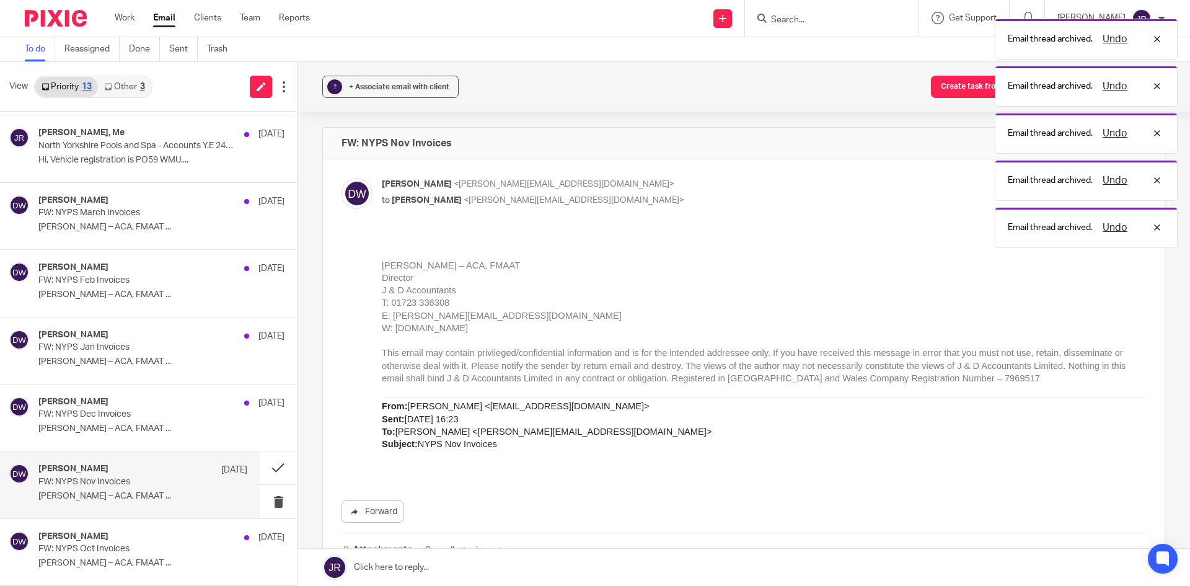
scroll to position [0, 0]
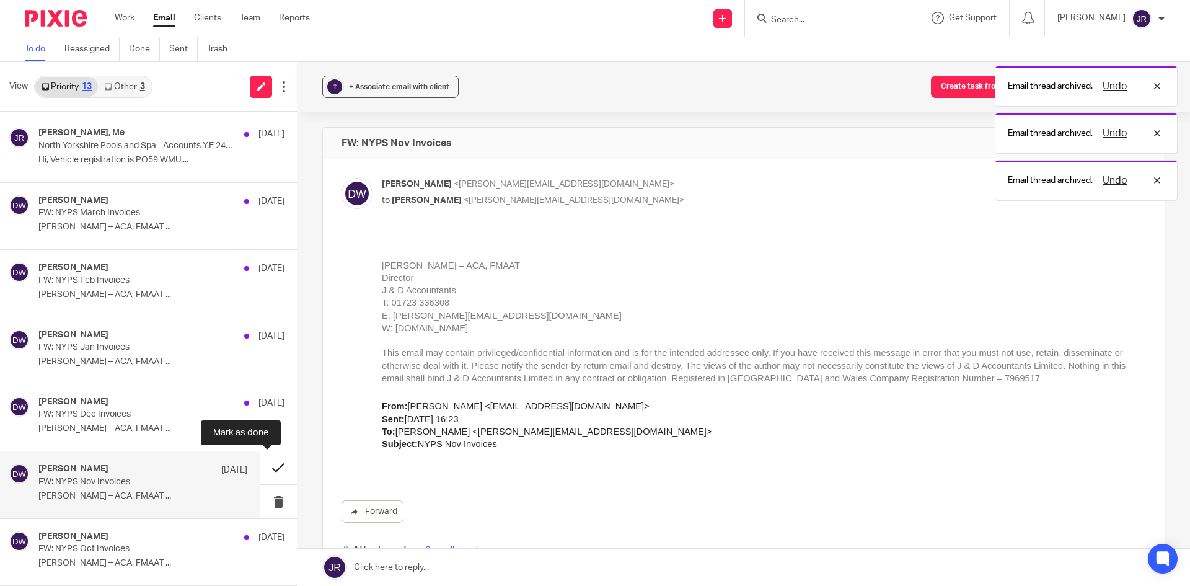
click at [265, 466] on button at bounding box center [278, 467] width 37 height 33
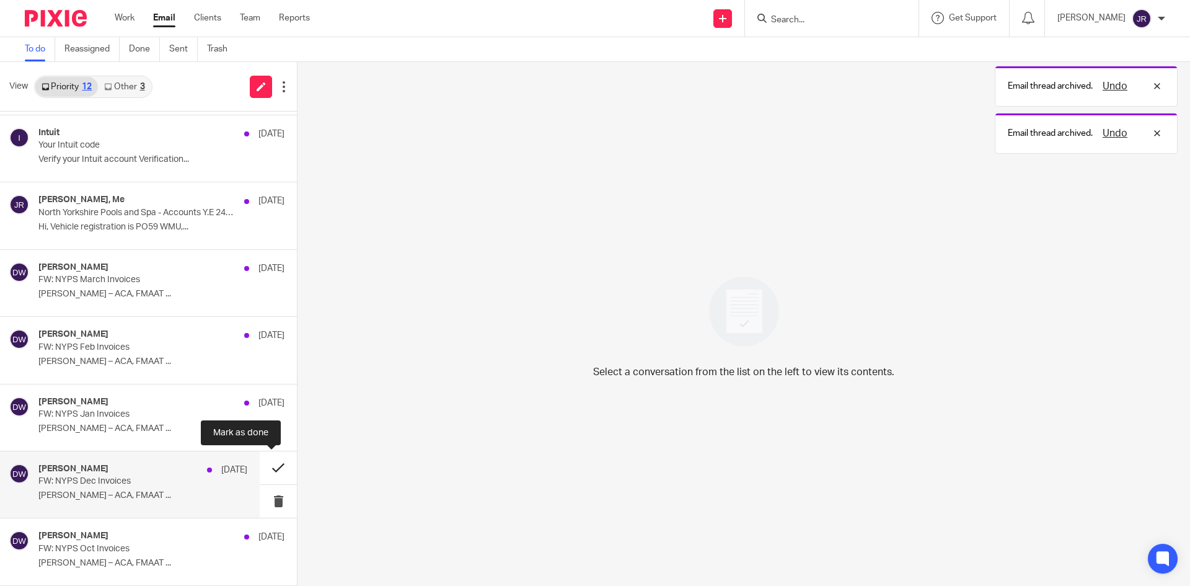
click at [265, 466] on button at bounding box center [278, 467] width 37 height 33
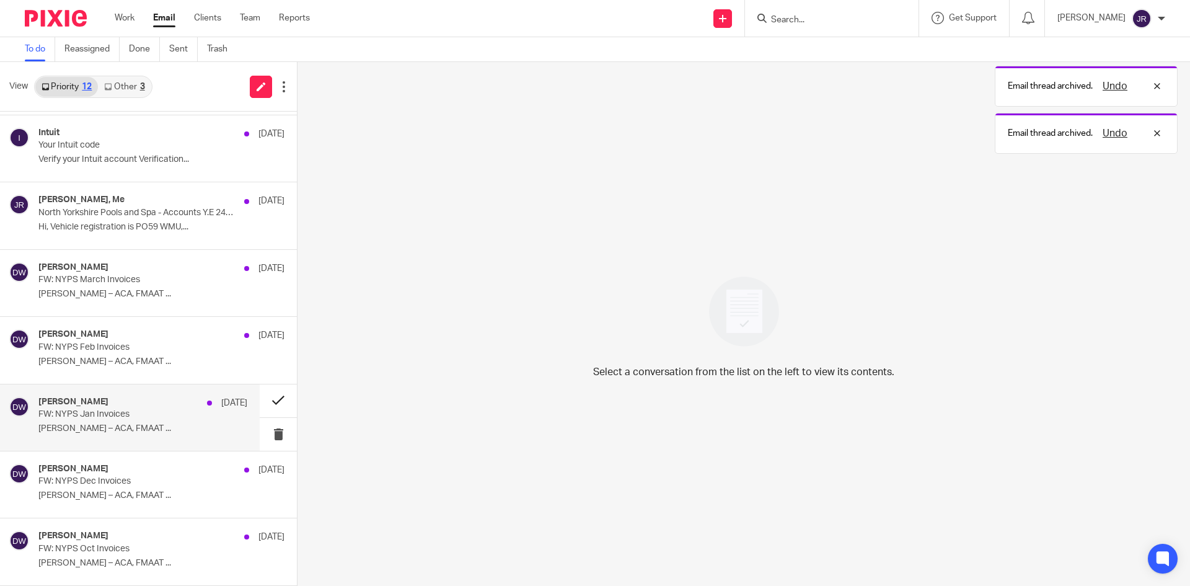
scroll to position [130, 0]
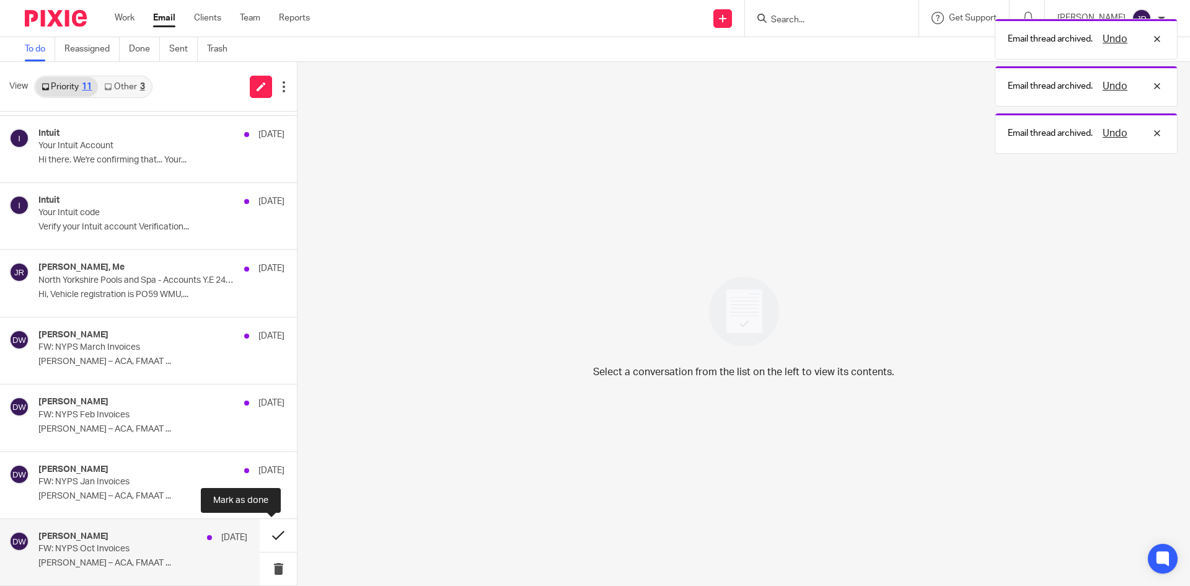
click at [268, 535] on button at bounding box center [278, 535] width 37 height 33
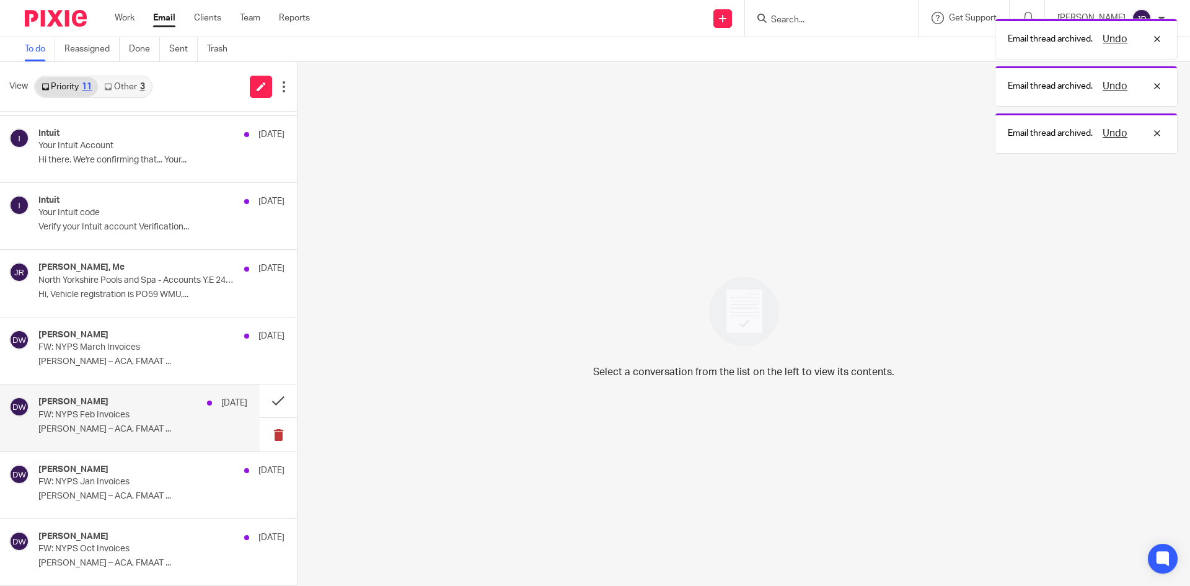
scroll to position [63, 0]
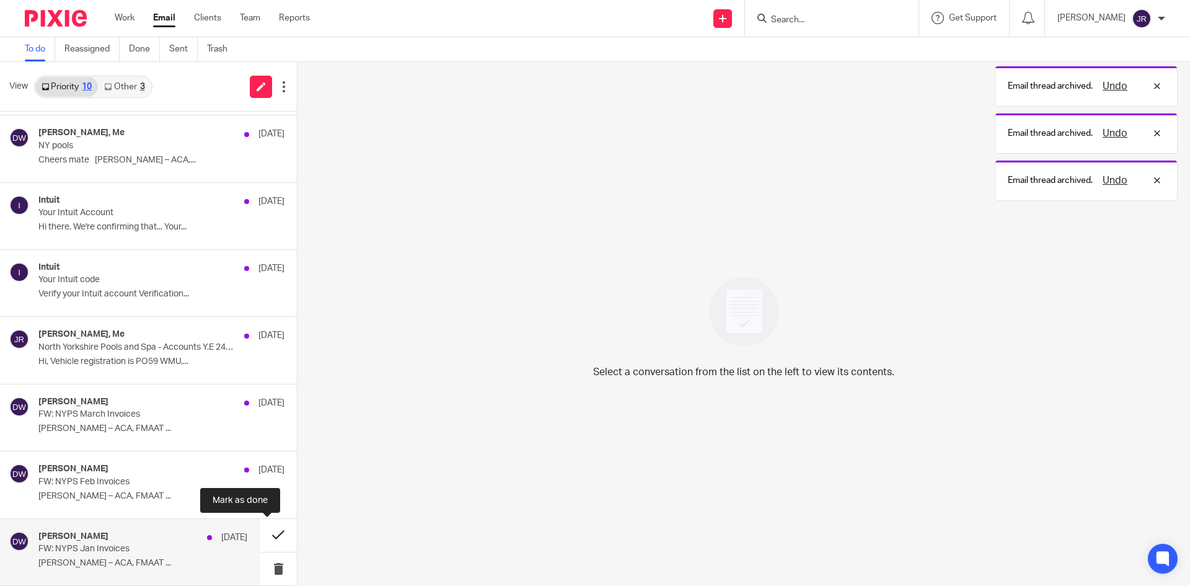
click at [262, 542] on button at bounding box center [278, 535] width 37 height 33
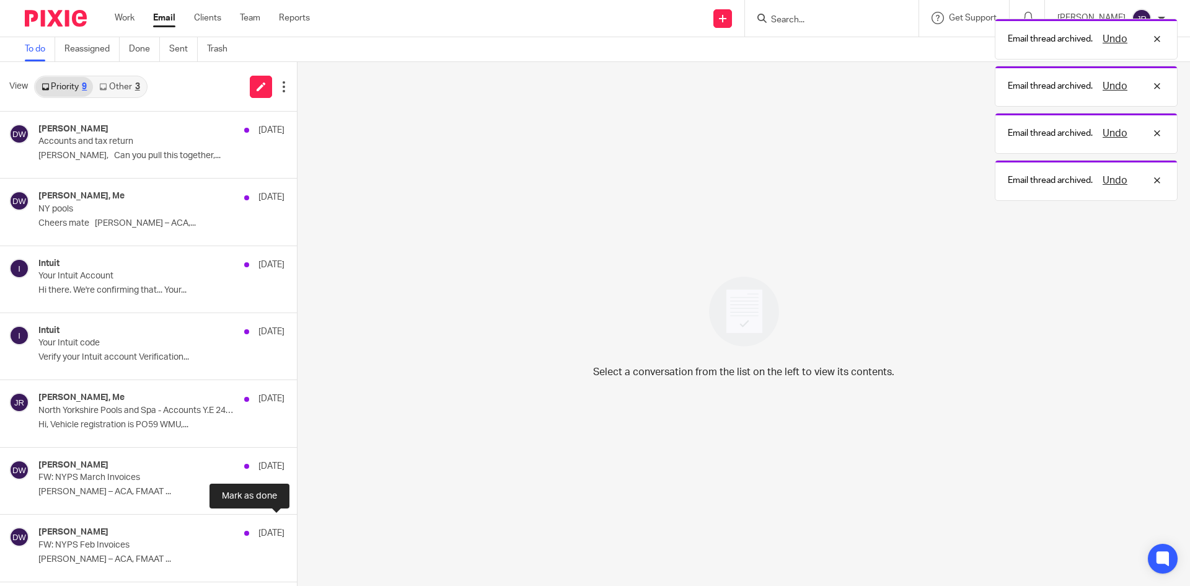
click at [297, 542] on button at bounding box center [302, 531] width 10 height 33
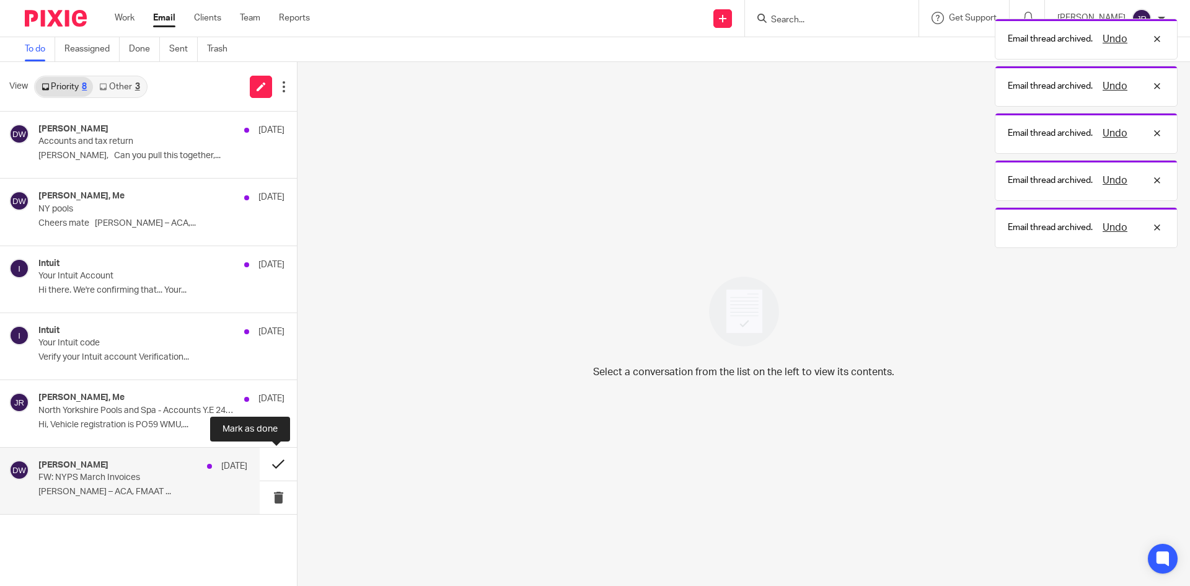
click at [276, 467] on button at bounding box center [278, 464] width 37 height 33
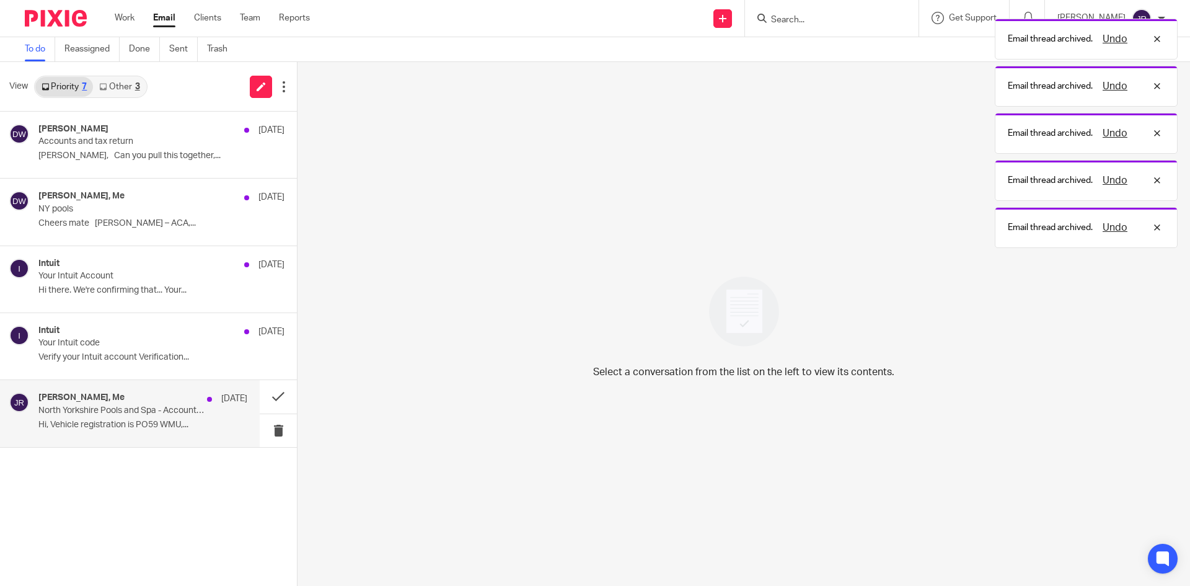
click at [167, 413] on p "North Yorkshire Pools and Spa - Accounts Y.E 24-25" at bounding box center [121, 410] width 167 height 11
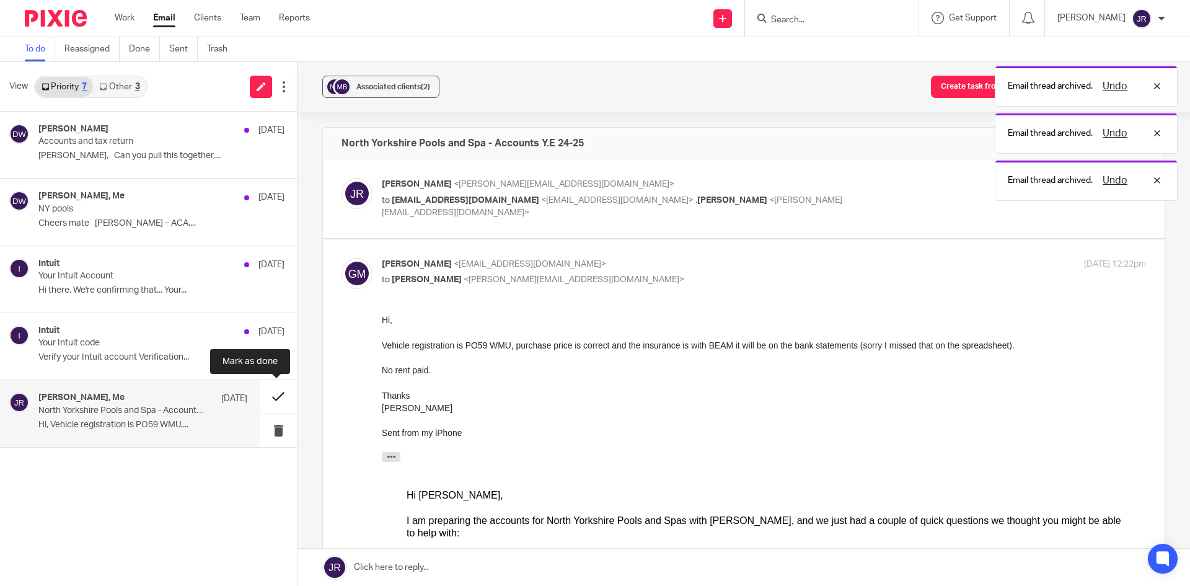
click at [277, 402] on button at bounding box center [278, 396] width 37 height 33
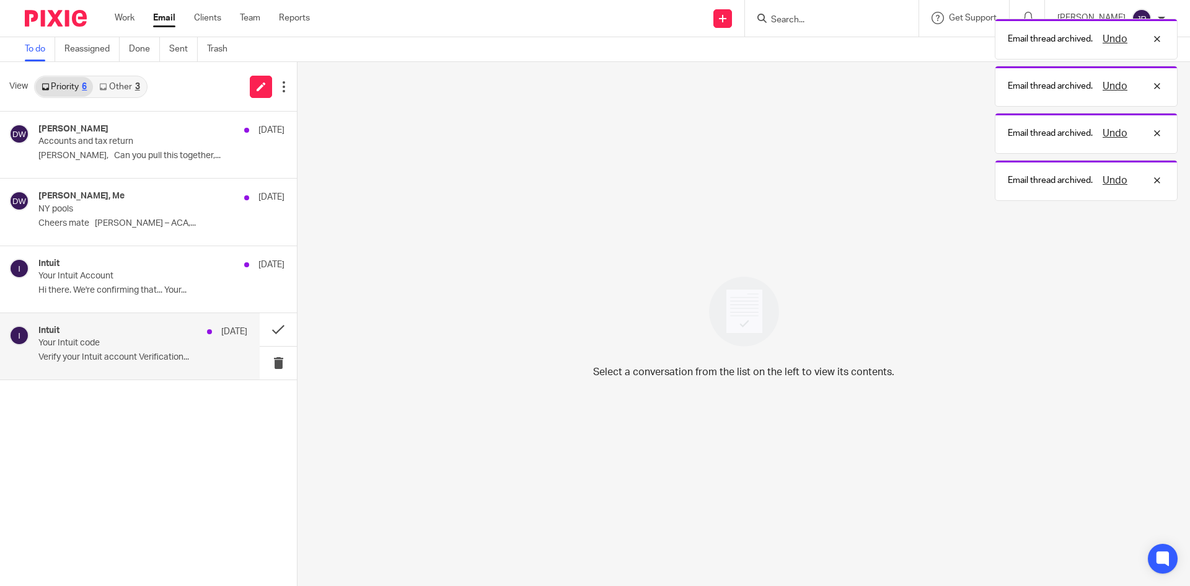
click at [153, 334] on div "Intuit 10 Sep" at bounding box center [142, 331] width 209 height 12
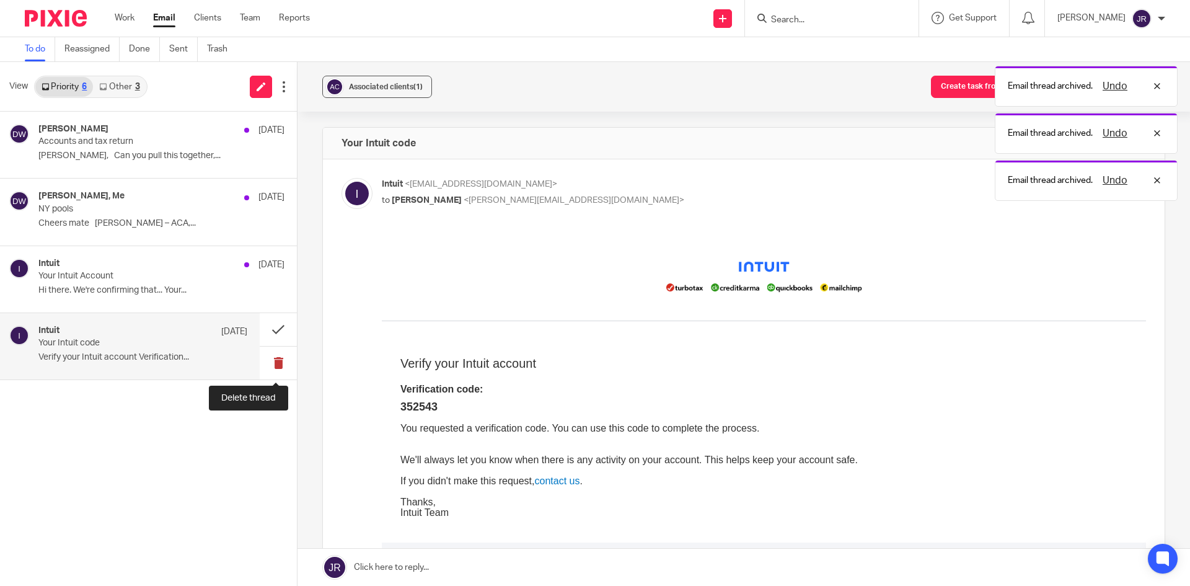
click at [278, 362] on button at bounding box center [278, 363] width 37 height 33
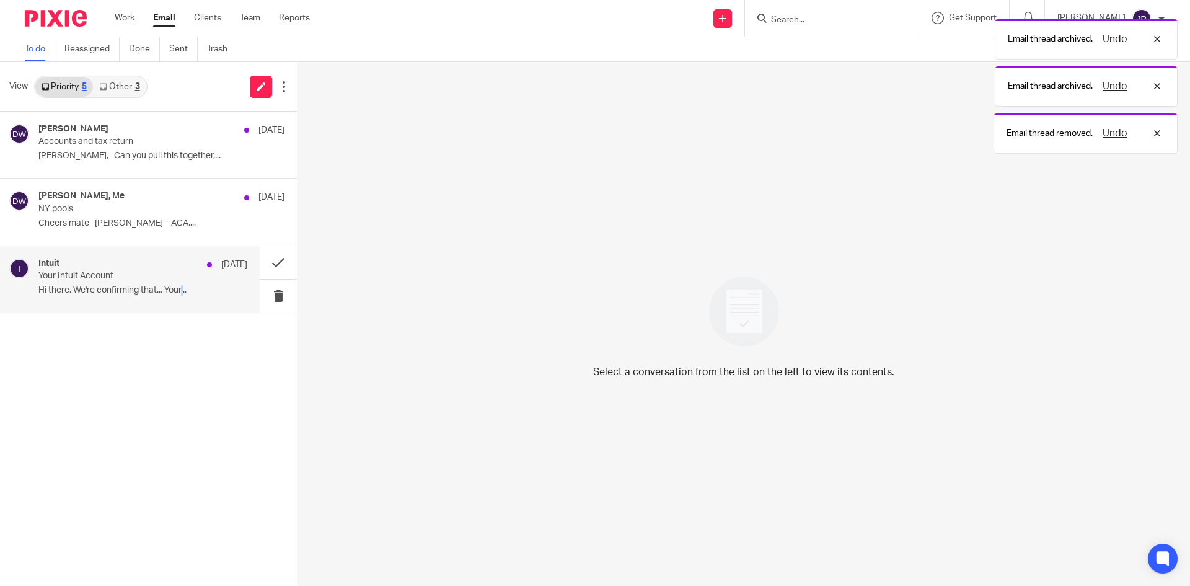
click at [182, 285] on div "Intuit 10 Sep Your Intuit Account Hi there. We're confirming that... Your..." at bounding box center [142, 280] width 209 height 42
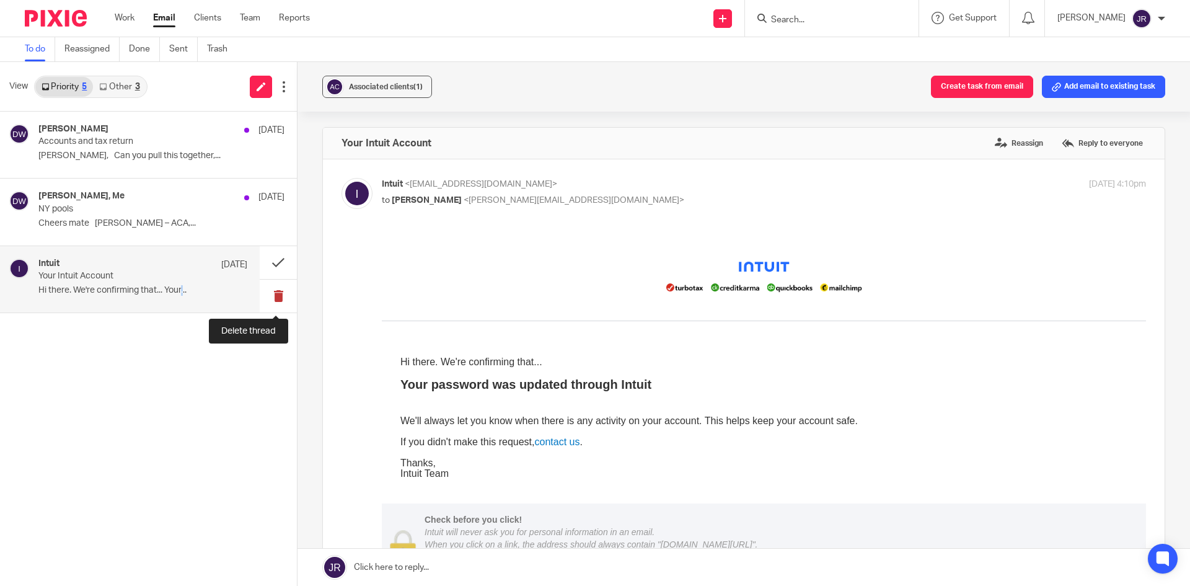
click at [277, 295] on button at bounding box center [278, 296] width 37 height 33
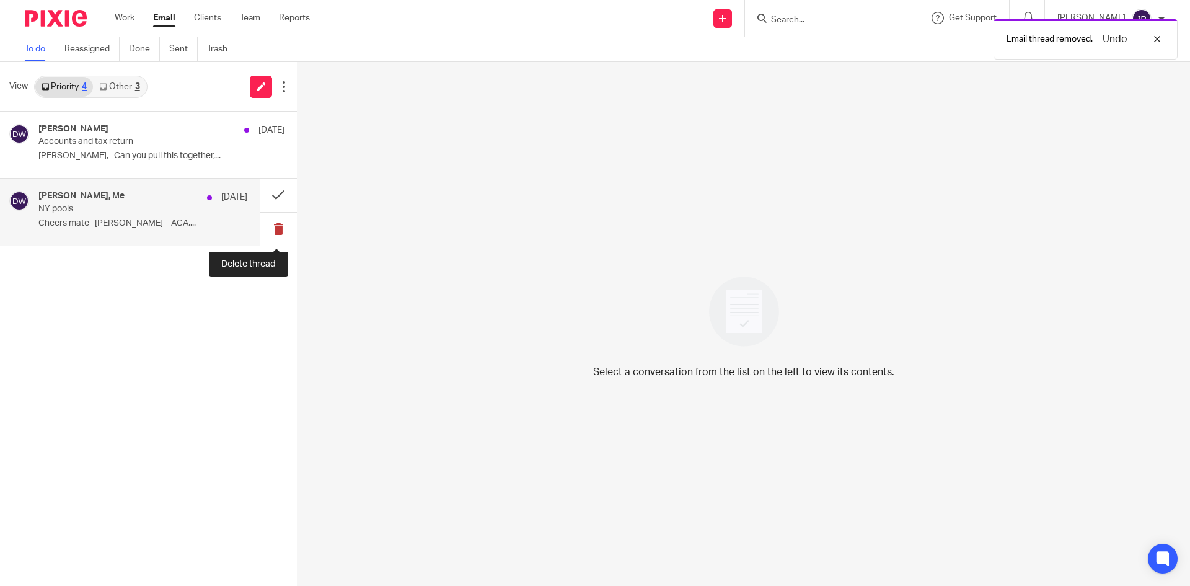
click at [269, 233] on button at bounding box center [278, 229] width 37 height 33
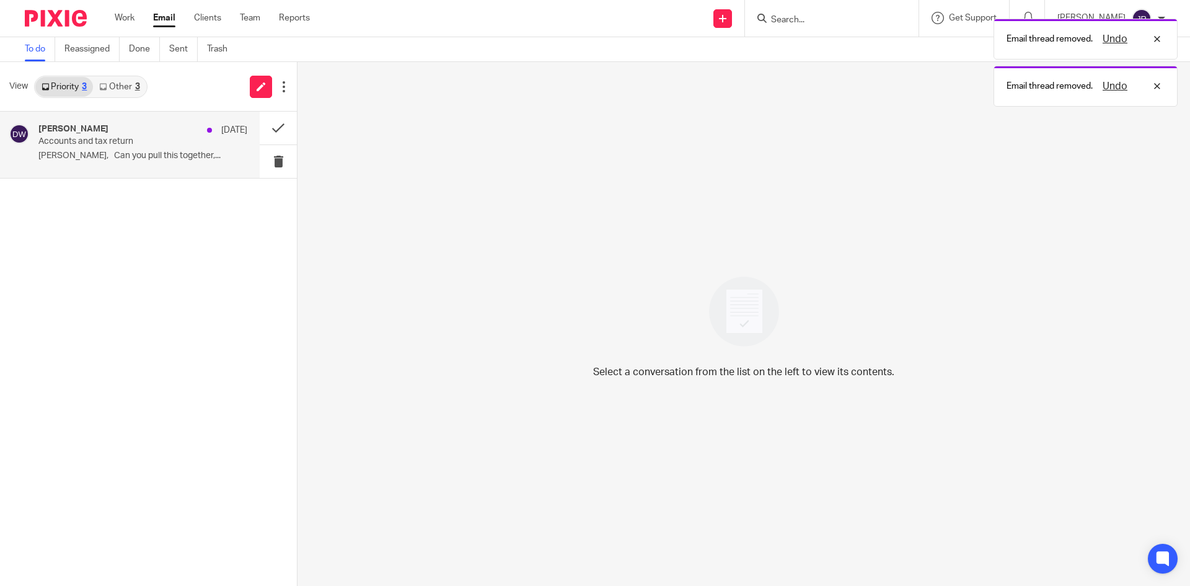
click at [127, 148] on div "Dominic Watkins 11 Sep Accounts and tax return Hiya mate, Can you pull this tog…" at bounding box center [142, 145] width 209 height 42
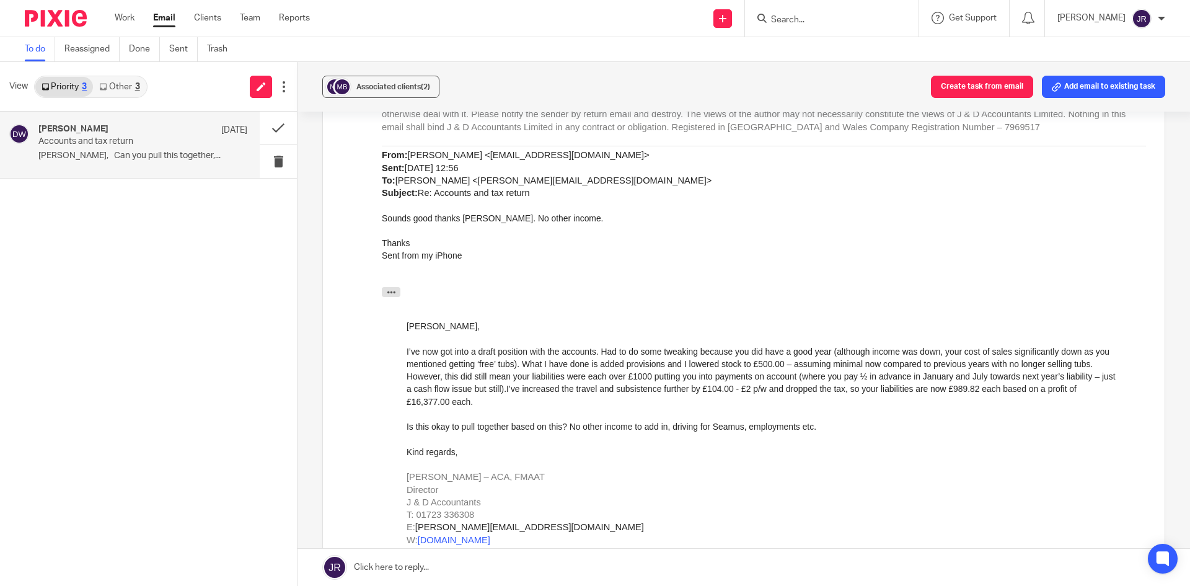
scroll to position [213, 0]
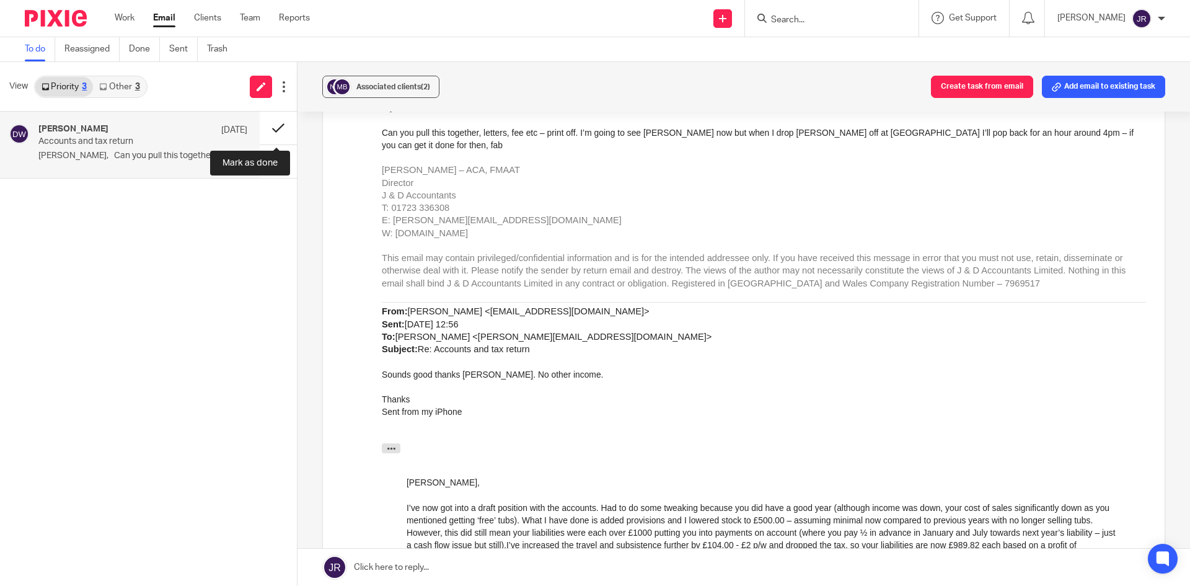
click at [272, 137] on button at bounding box center [278, 128] width 37 height 33
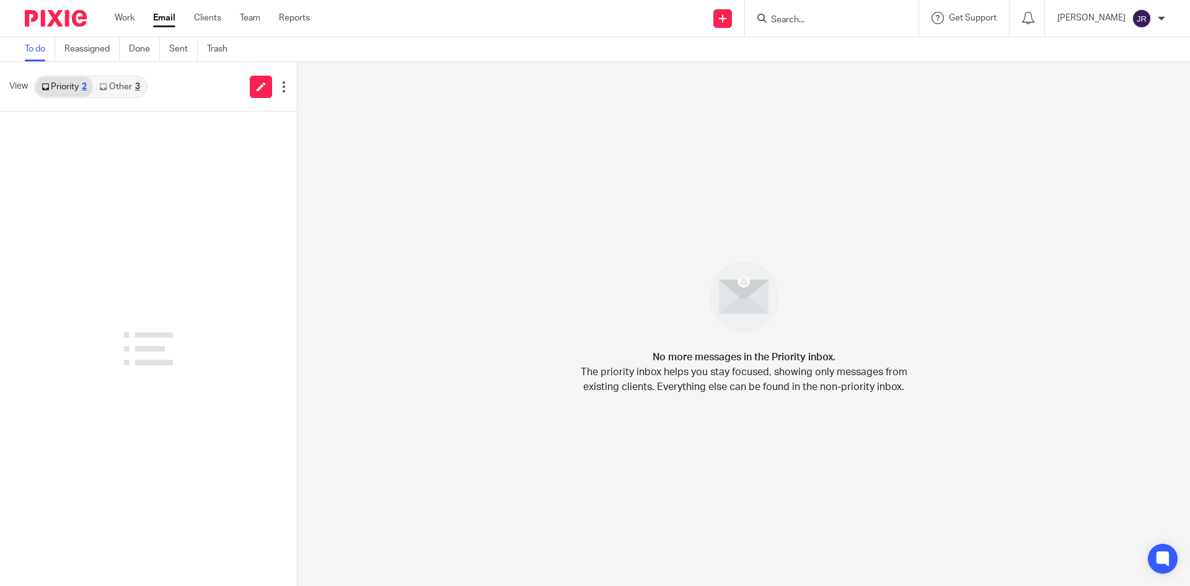
drag, startPoint x: 847, startPoint y: 30, endPoint x: 910, endPoint y: 30, distance: 62.6
click at [847, 29] on div at bounding box center [832, 18] width 174 height 37
click at [869, 19] on input "Search" at bounding box center [826, 20] width 112 height 11
type input "esthtr"
click at [856, 55] on link at bounding box center [850, 48] width 167 height 19
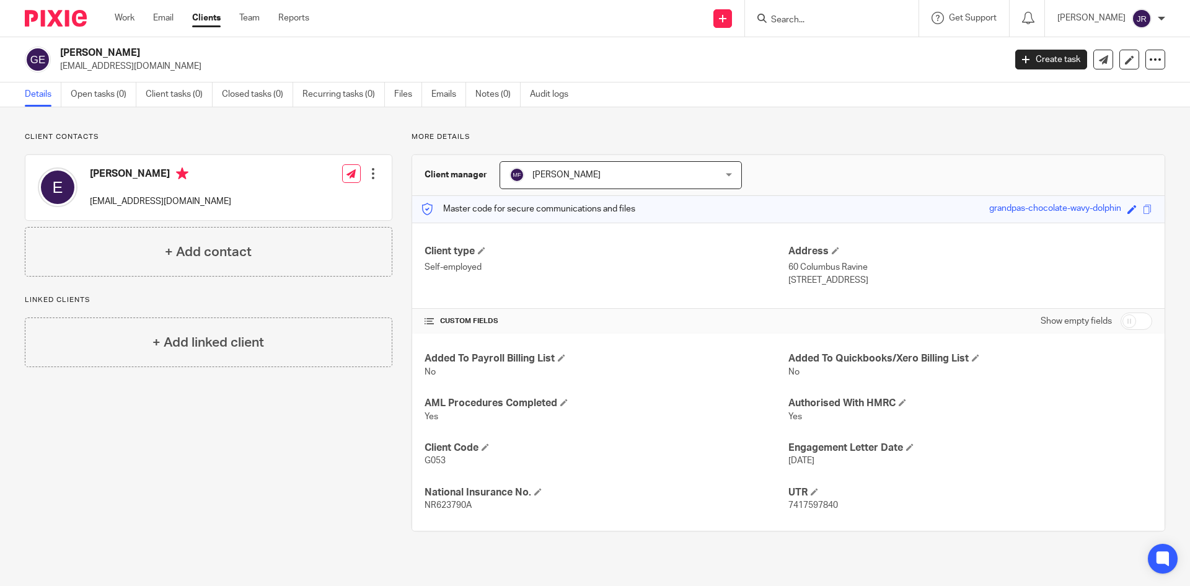
drag, startPoint x: 782, startPoint y: 459, endPoint x: 831, endPoint y: 460, distance: 49.0
click at [815, 460] on span "[DATE]" at bounding box center [802, 460] width 26 height 9
click at [859, 464] on p "[DATE]" at bounding box center [971, 460] width 364 height 12
click at [909, 449] on span at bounding box center [909, 446] width 7 height 7
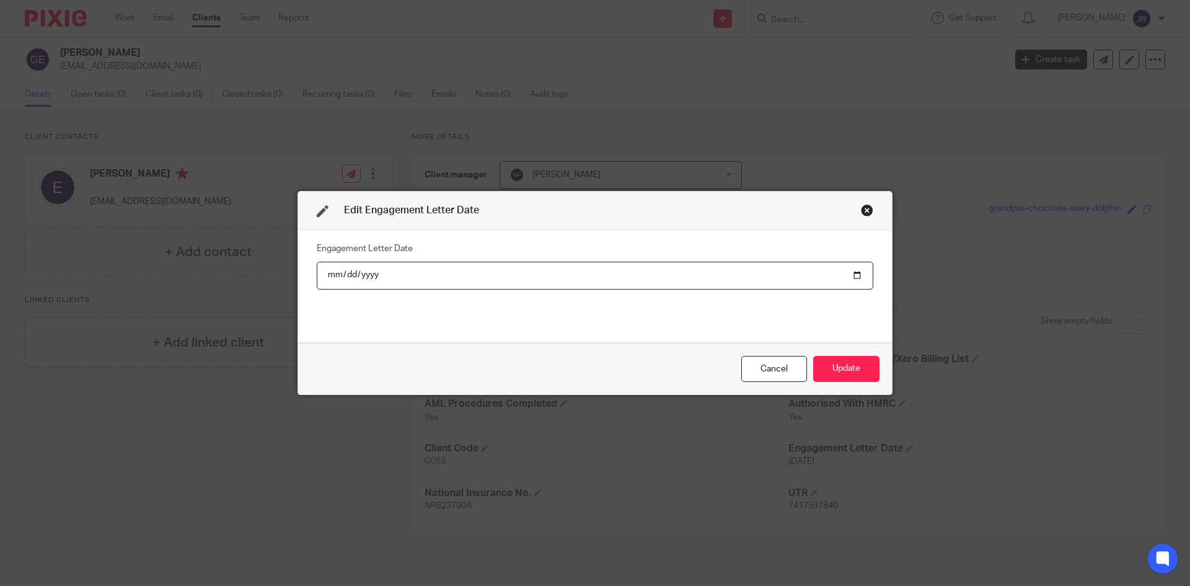
type input "[DATE]"
click at [852, 368] on button "Update" at bounding box center [846, 369] width 66 height 27
